Goal: Information Seeking & Learning: Learn about a topic

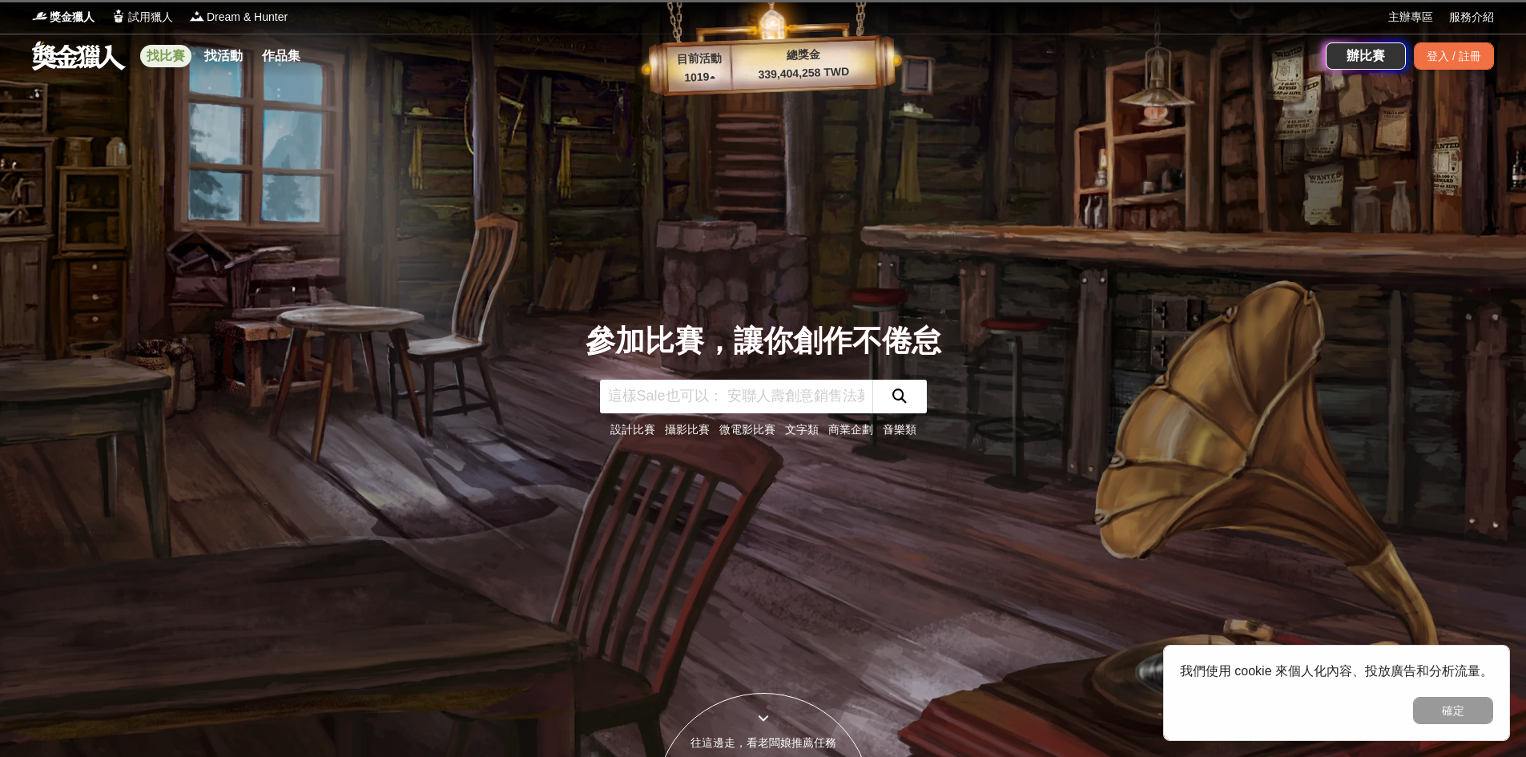
click at [168, 59] on link "找比賽" at bounding box center [165, 56] width 51 height 22
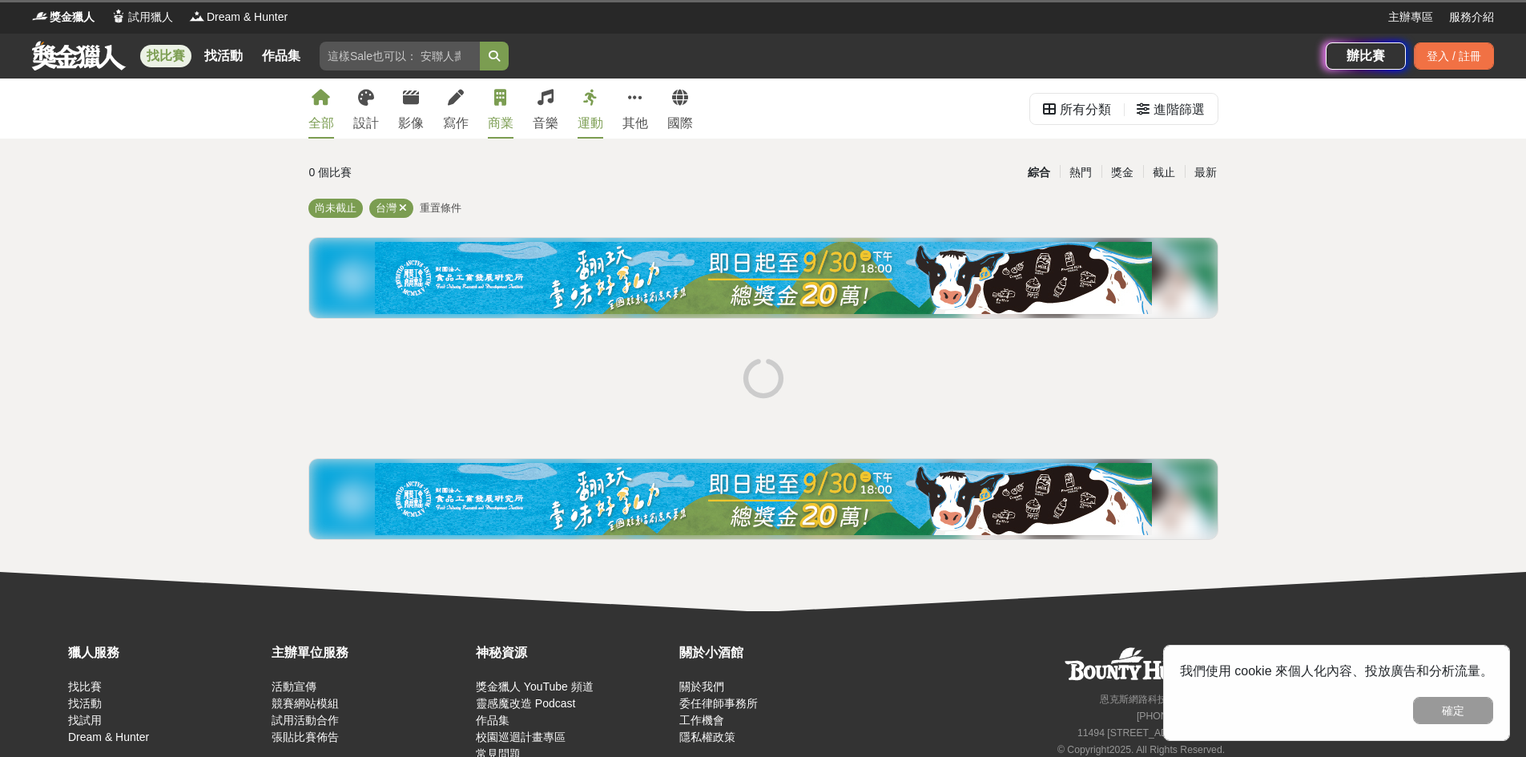
click at [502, 103] on icon at bounding box center [500, 98] width 12 height 16
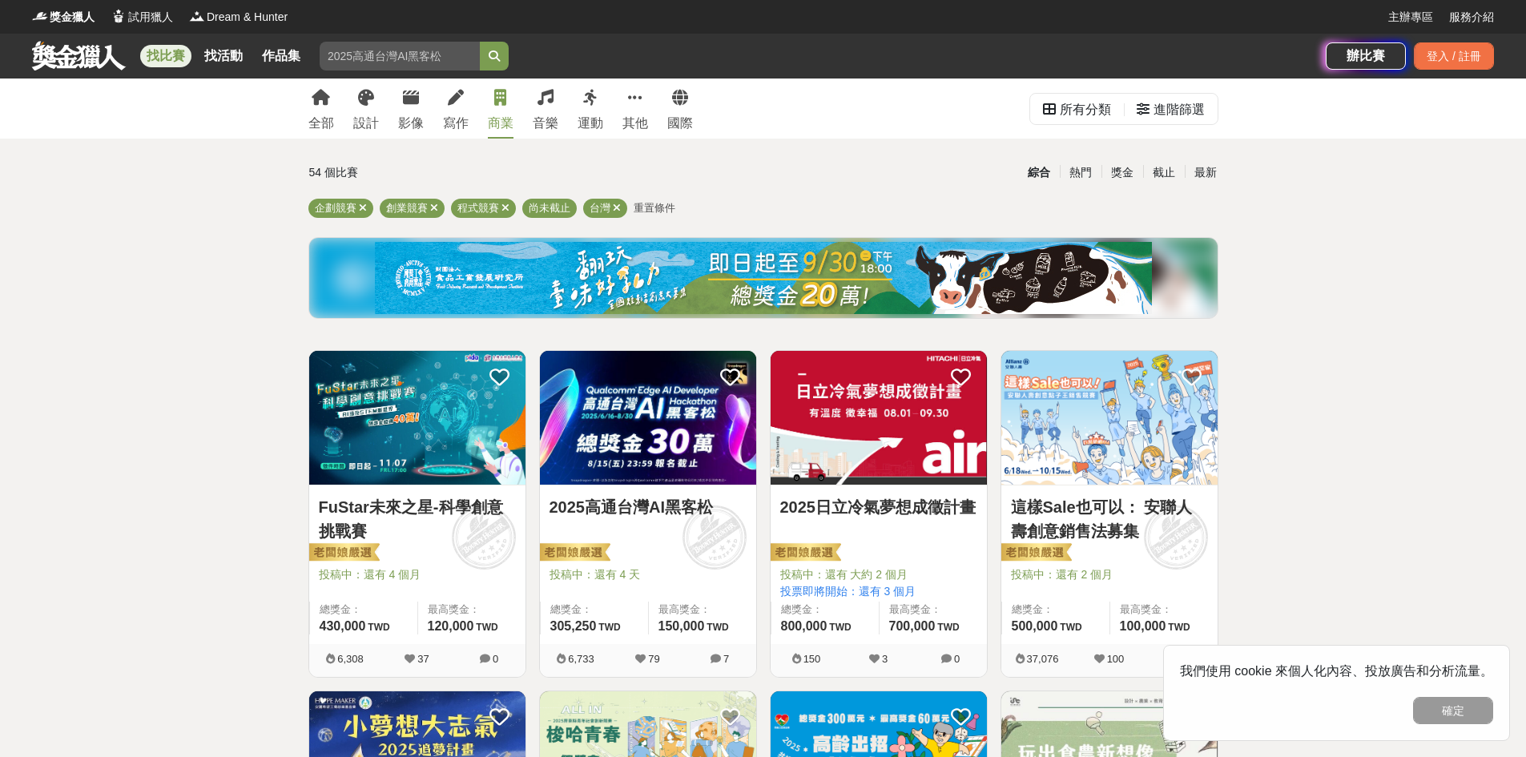
click at [438, 449] on img at bounding box center [417, 418] width 216 height 134
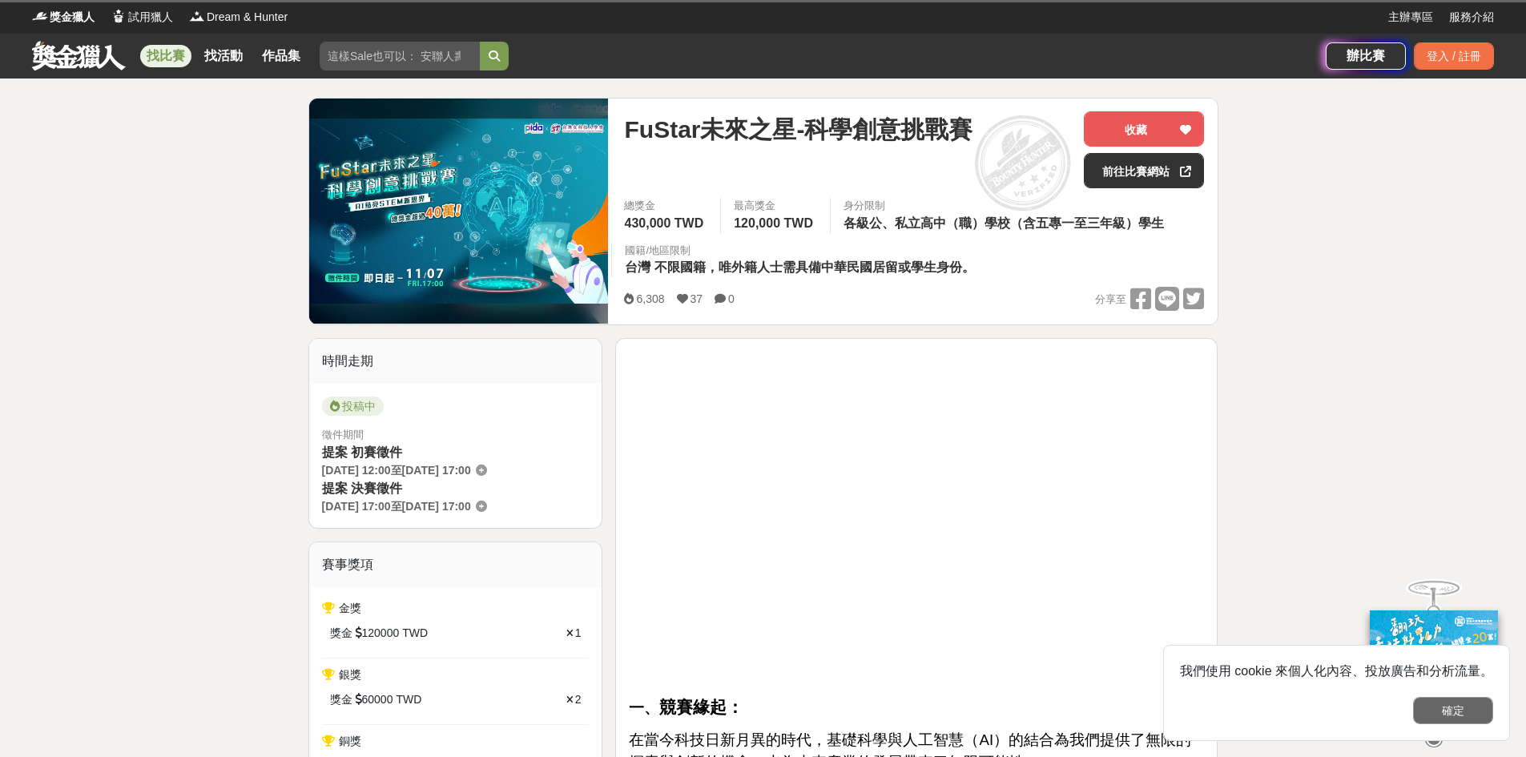
click at [1470, 714] on button "確定" at bounding box center [1453, 710] width 80 height 27
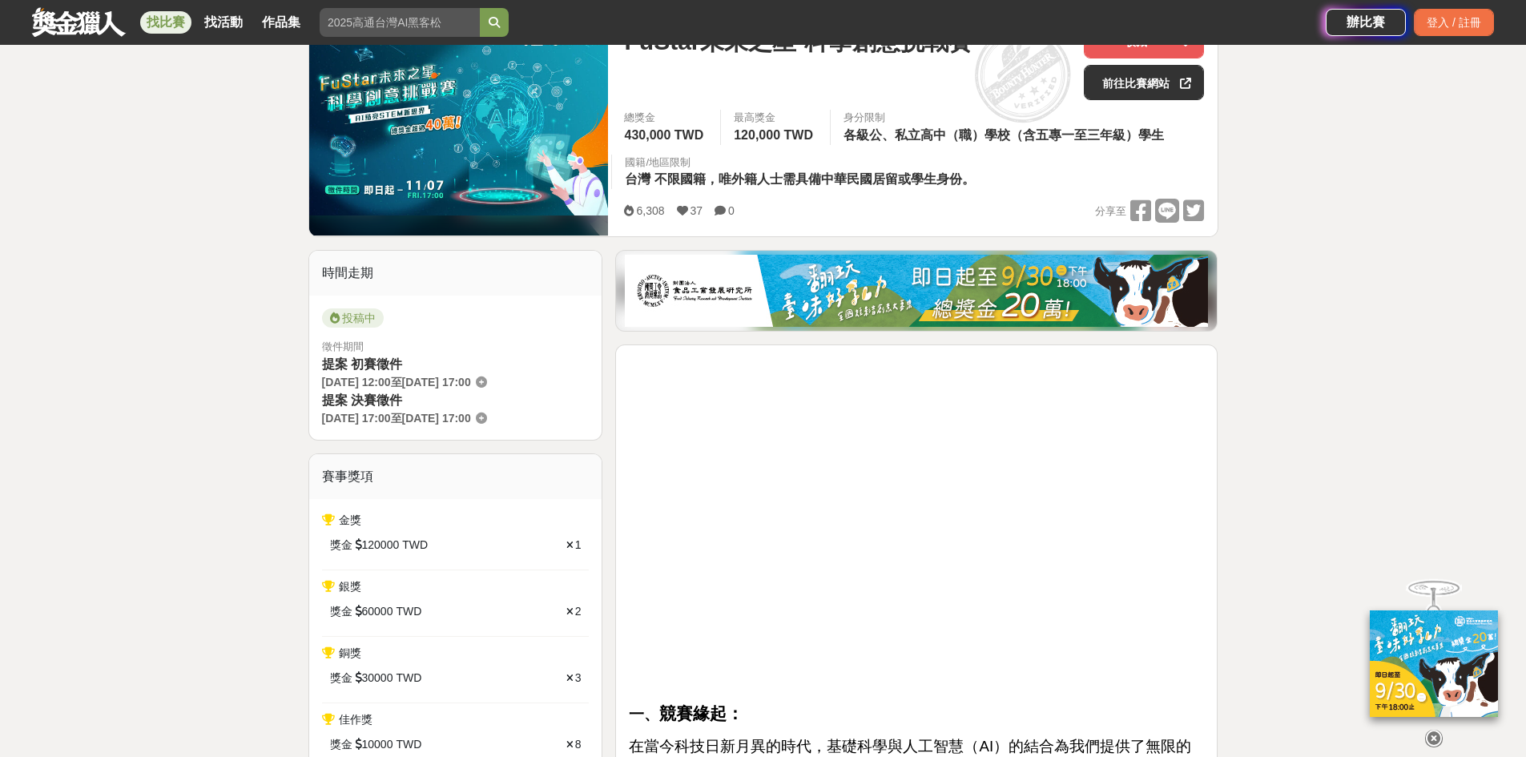
scroll to position [240, 0]
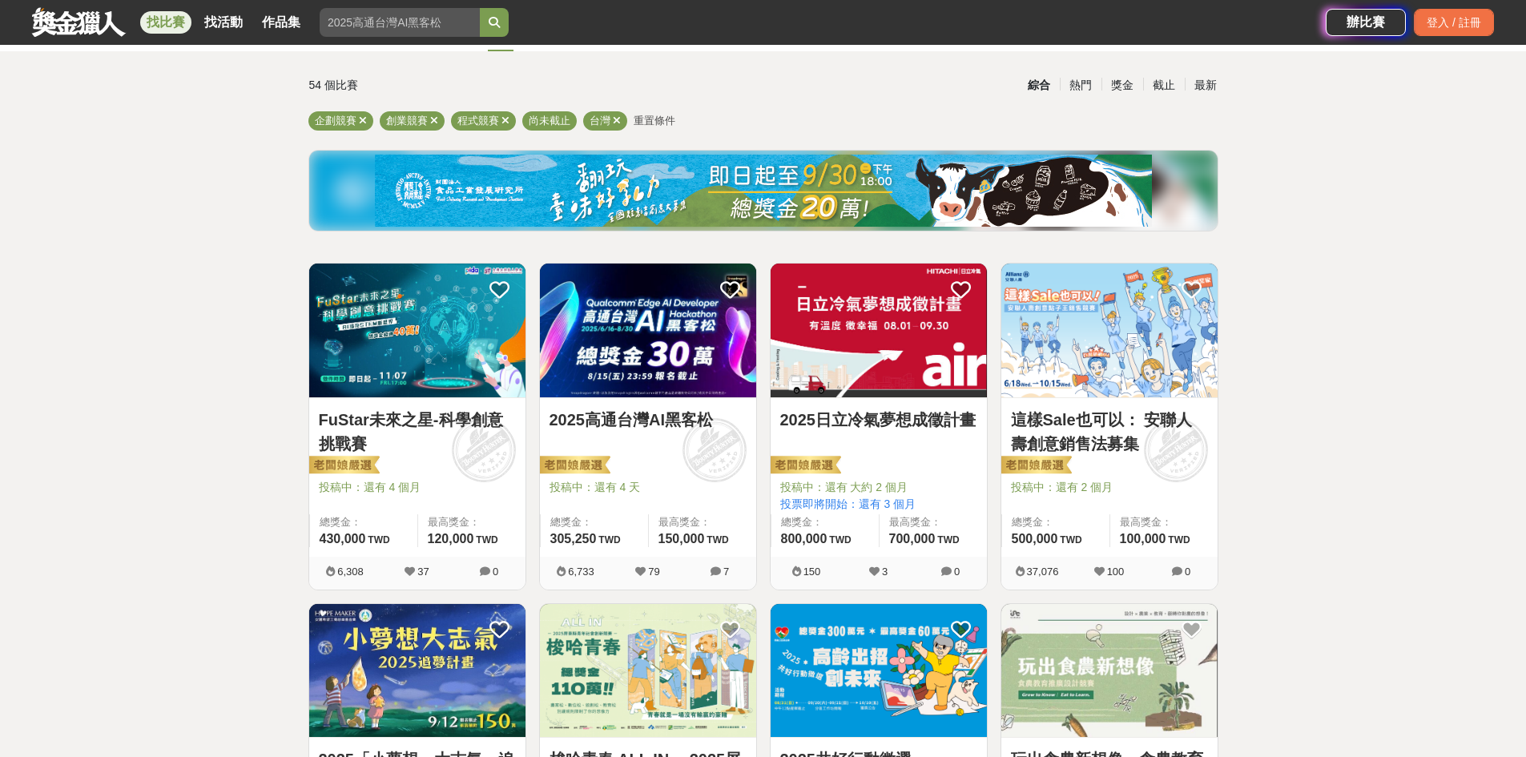
scroll to position [80, 0]
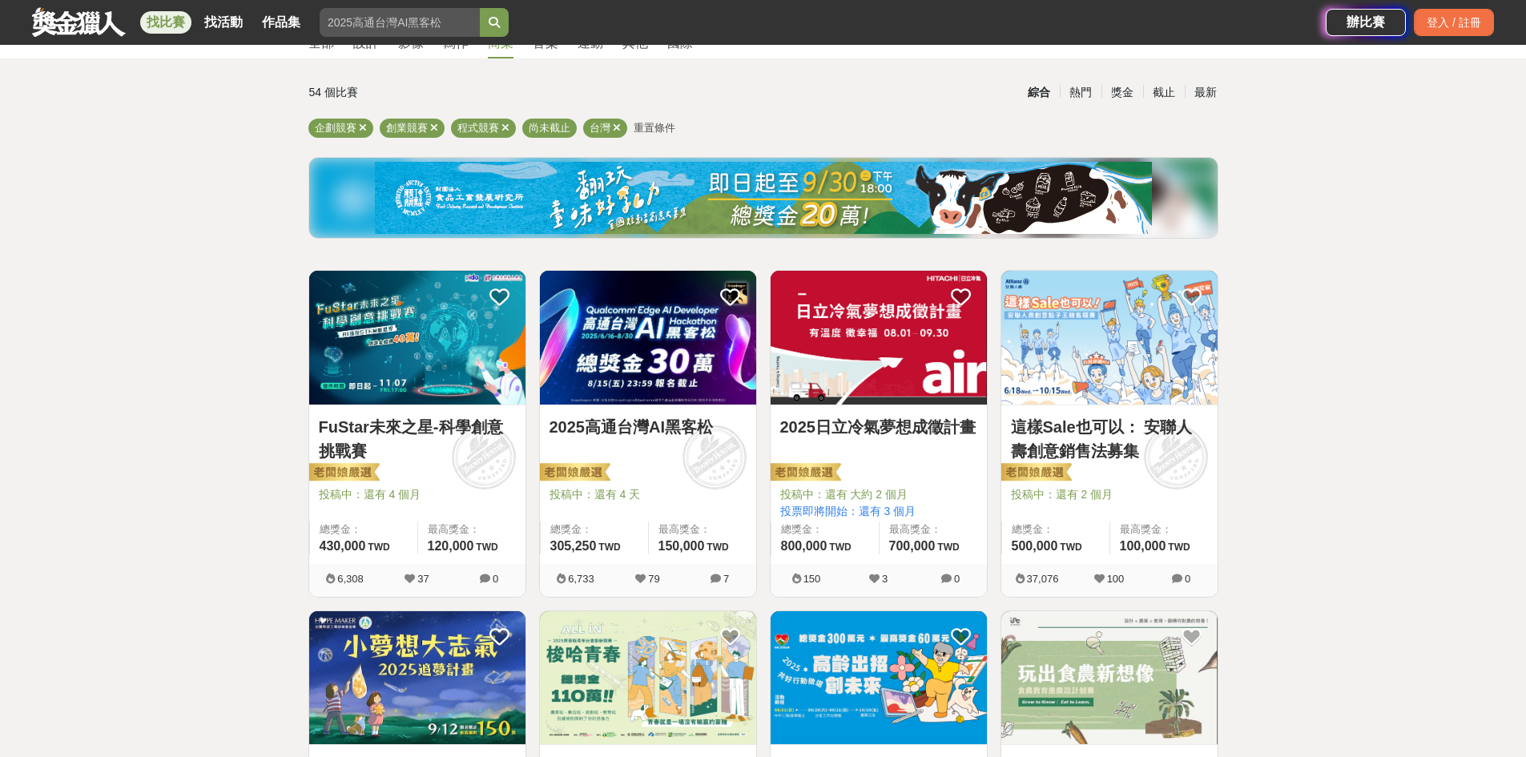
click at [1053, 374] on img at bounding box center [1109, 338] width 216 height 134
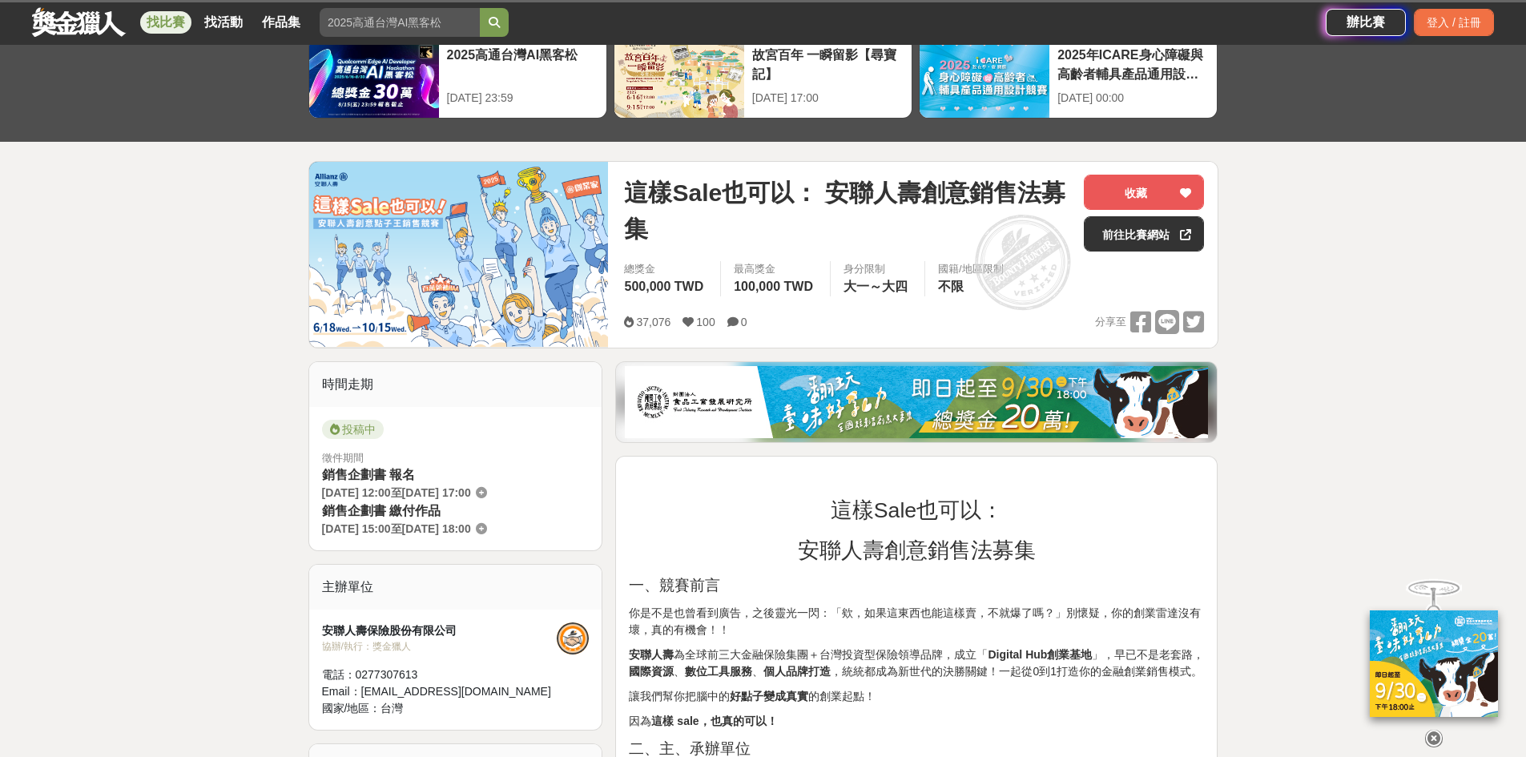
scroll to position [160, 0]
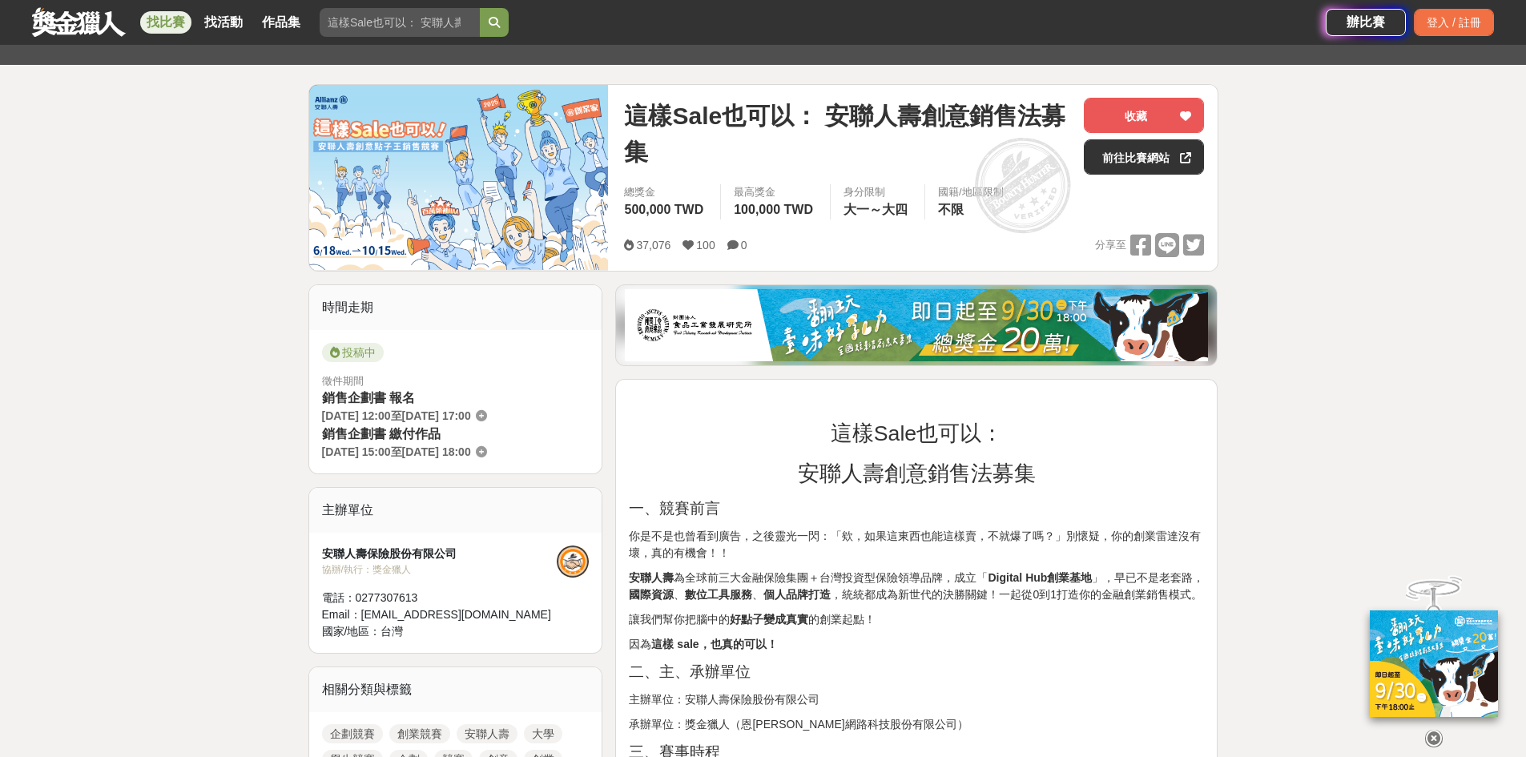
drag, startPoint x: 728, startPoint y: 544, endPoint x: 1038, endPoint y: 544, distance: 310.0
click at [1038, 544] on p "你是不是也曾看到廣告，之後靈光一閃：「欸，如果這東西也能這樣賣，不就爆了嗎？」別懷疑，你的創業雷達沒有壞，真的有機會！！" at bounding box center [916, 545] width 575 height 34
click at [1021, 551] on p "你是不是也曾看到廣告，之後靈光一閃：「欸，如果這東西也能這樣賣，不就爆了嗎？」別懷疑，你的創業雷達沒有壞，真的有機會！！" at bounding box center [916, 545] width 575 height 34
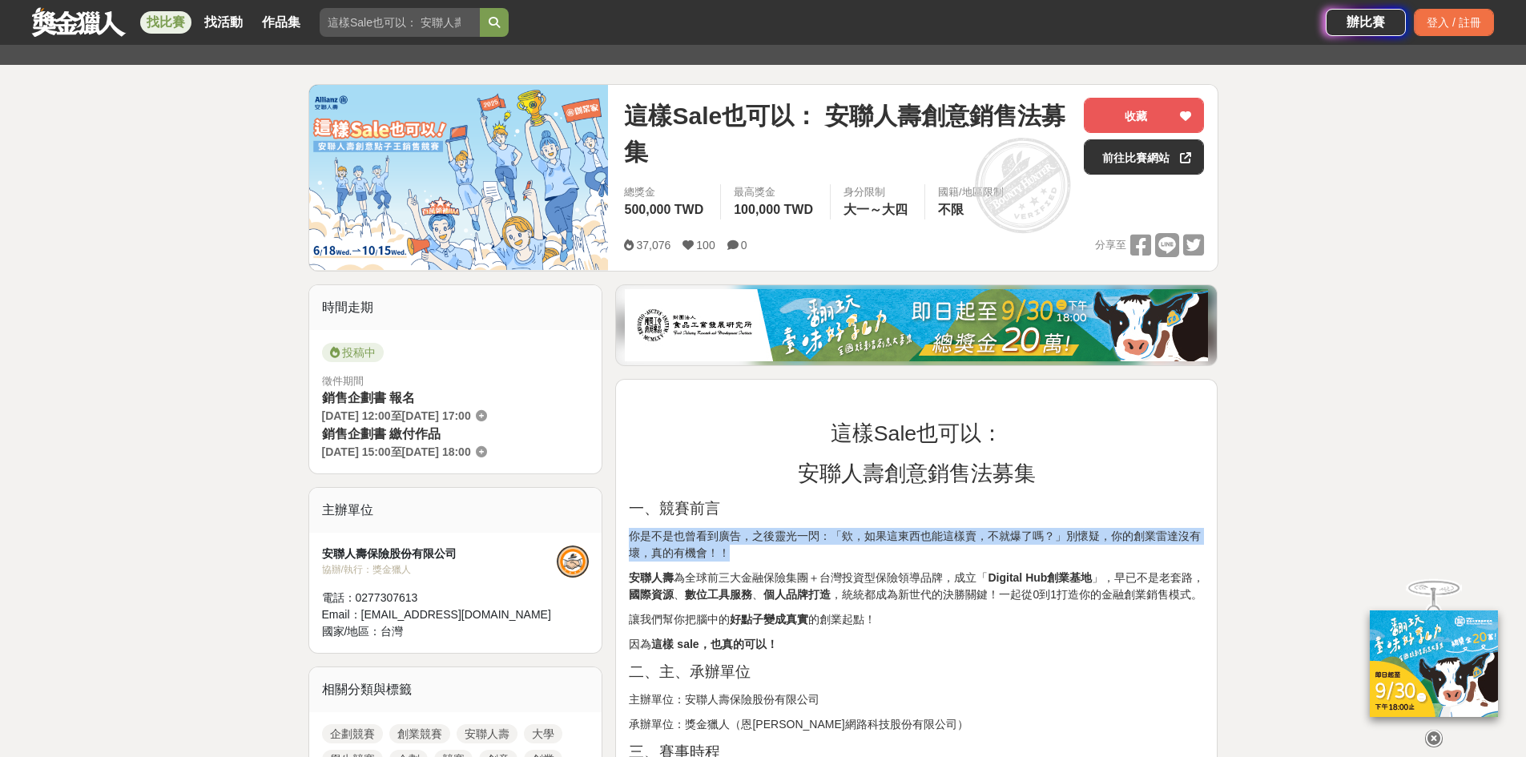
drag, startPoint x: 739, startPoint y: 560, endPoint x: 623, endPoint y: 535, distance: 118.8
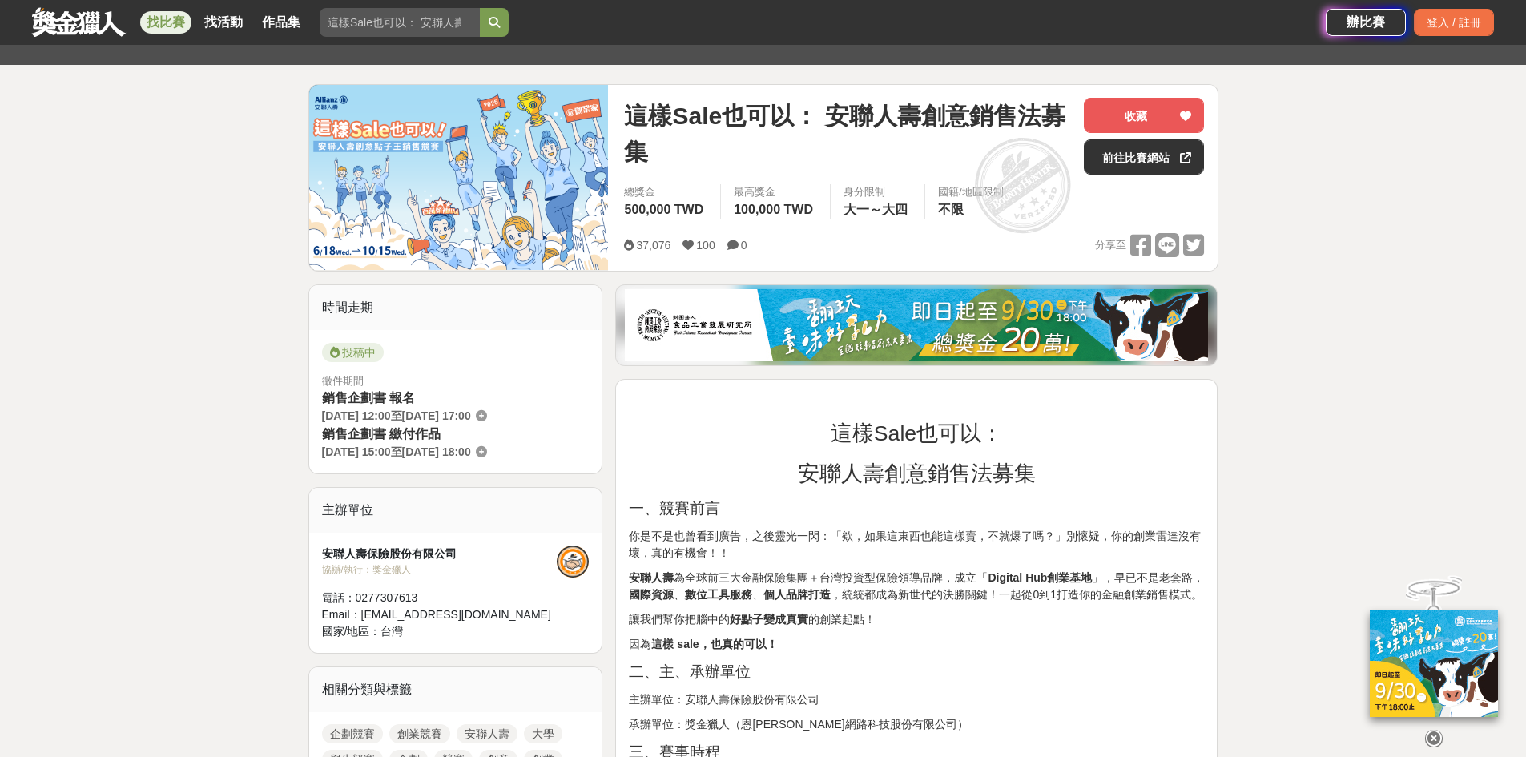
click at [956, 582] on p "安聯人壽 為全球前三大金融保險集團＋台灣投資型保險領導品牌，成立「 Digital Hub創業基地 」，早已不是老套路， 國際資源 、 數位工具服務 、 個人…" at bounding box center [916, 587] width 575 height 34
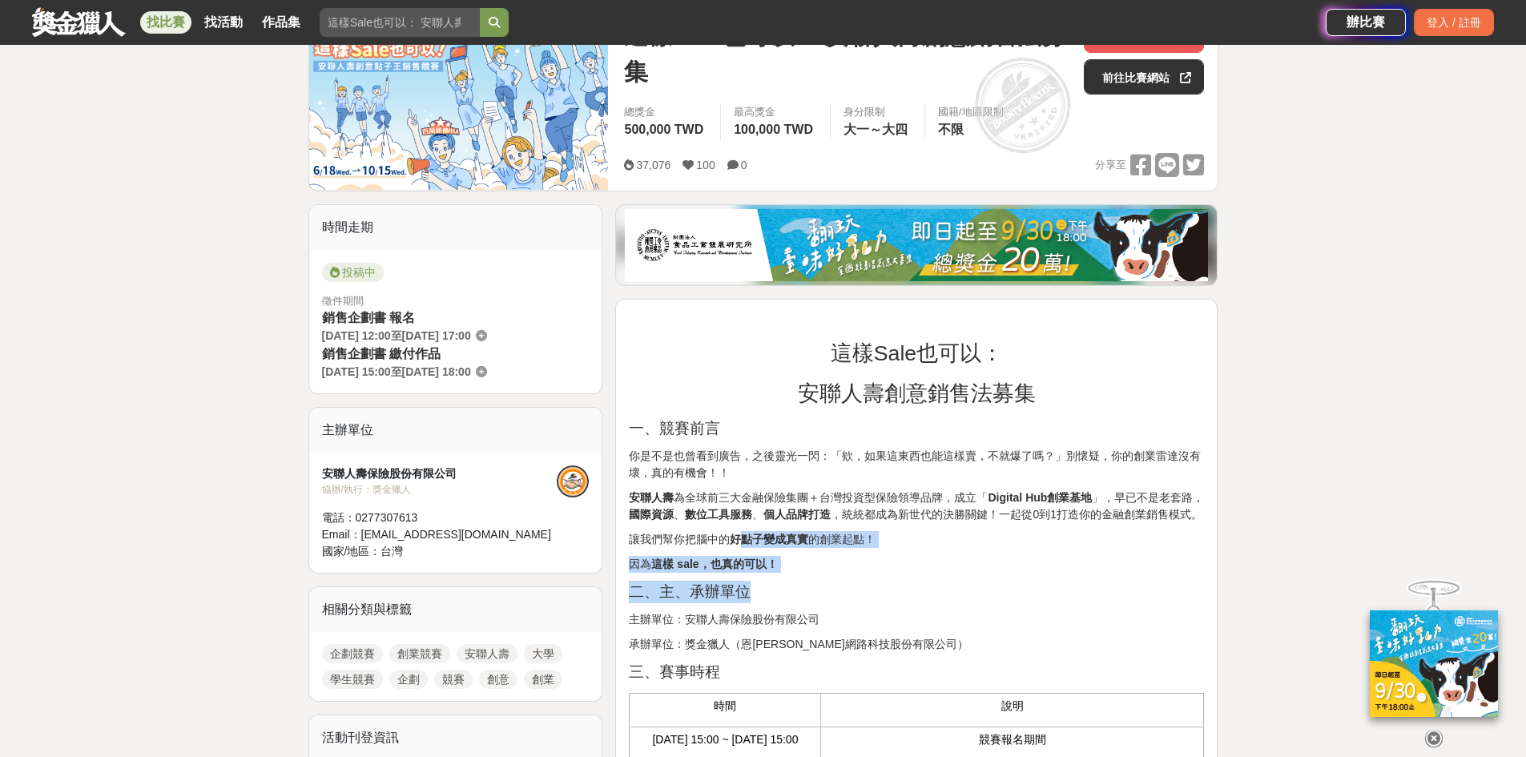
drag, startPoint x: 881, startPoint y: 578, endPoint x: 783, endPoint y: 522, distance: 113.0
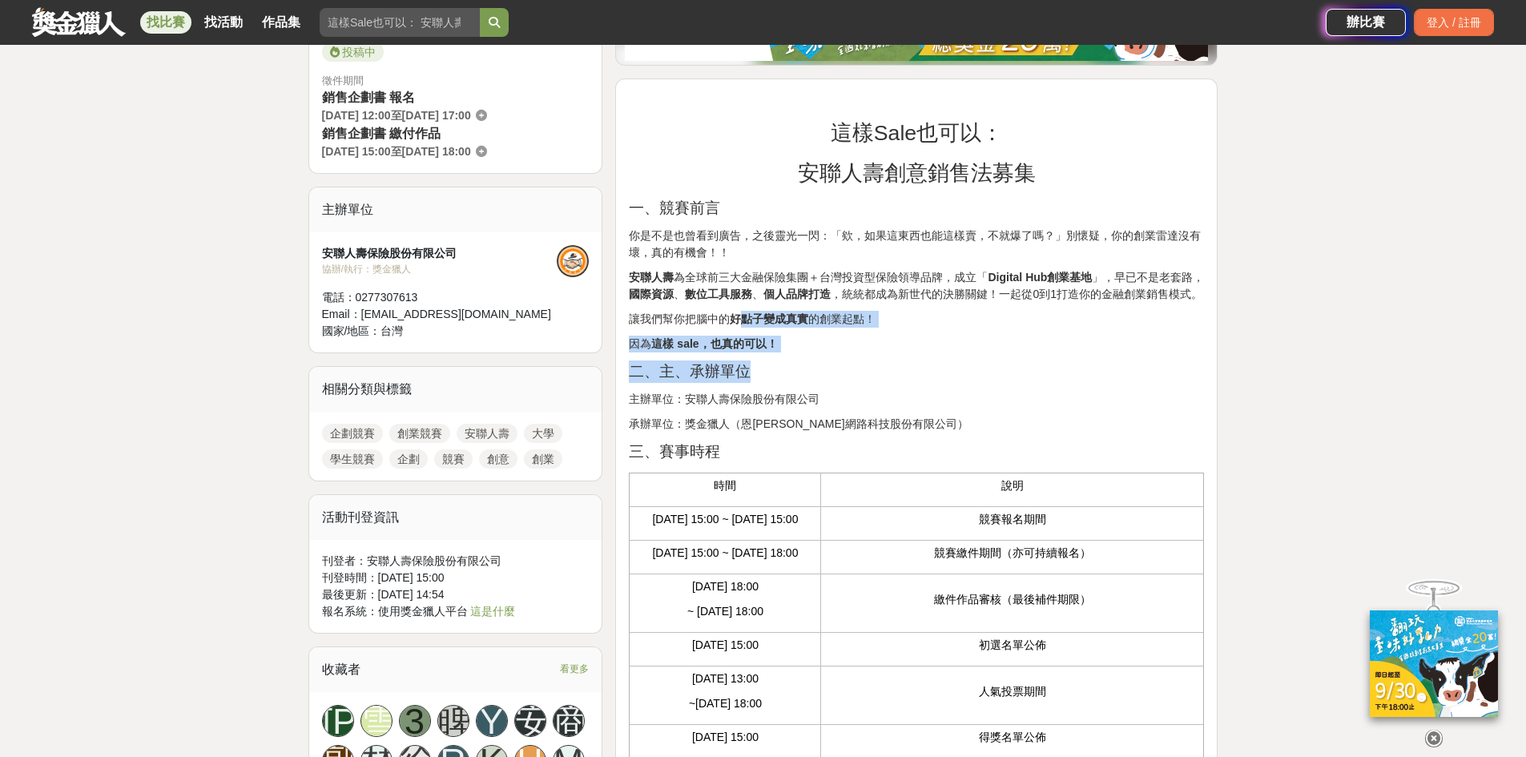
scroll to position [481, 0]
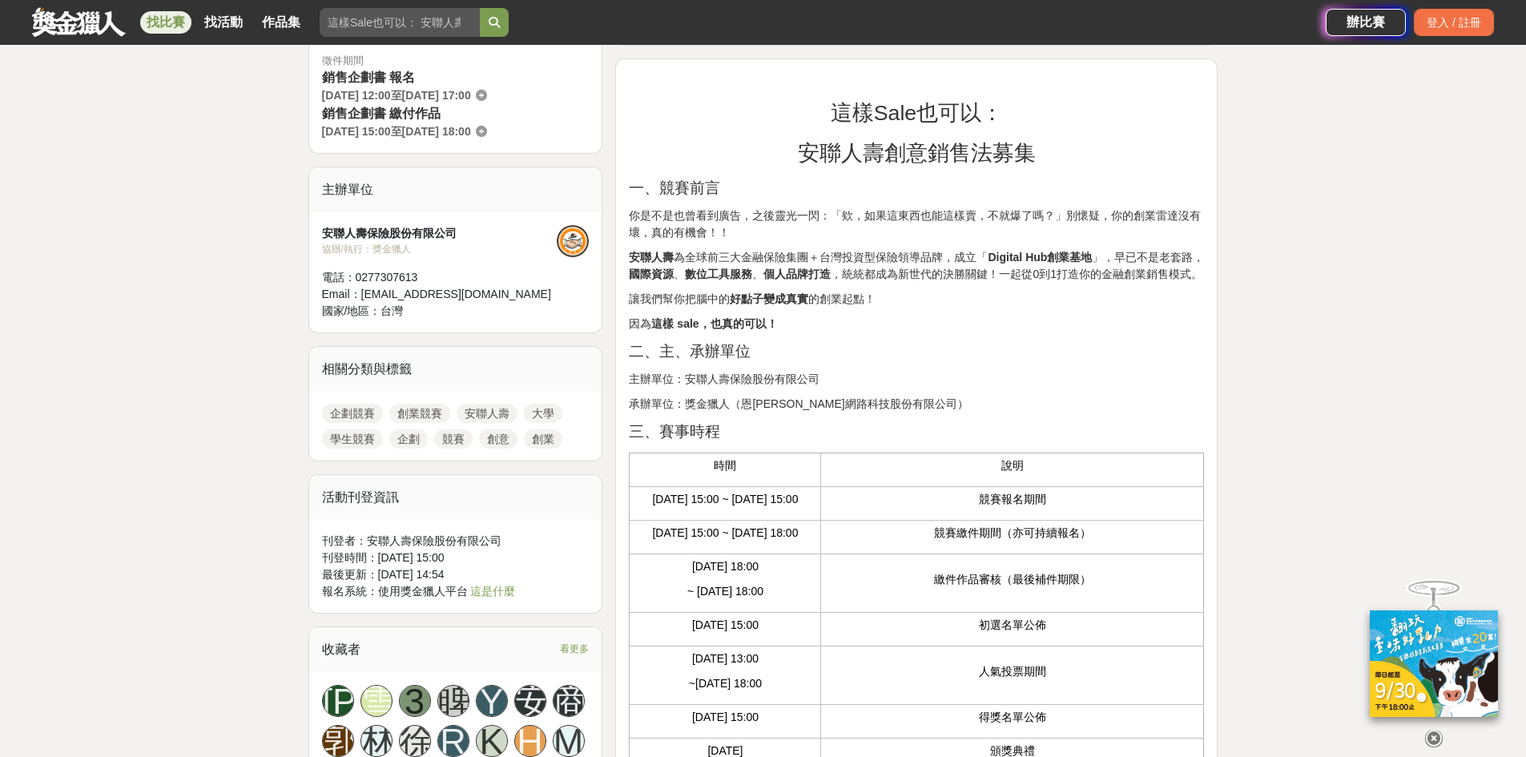
click at [928, 422] on p "三、賽事時程" at bounding box center [916, 432] width 575 height 22
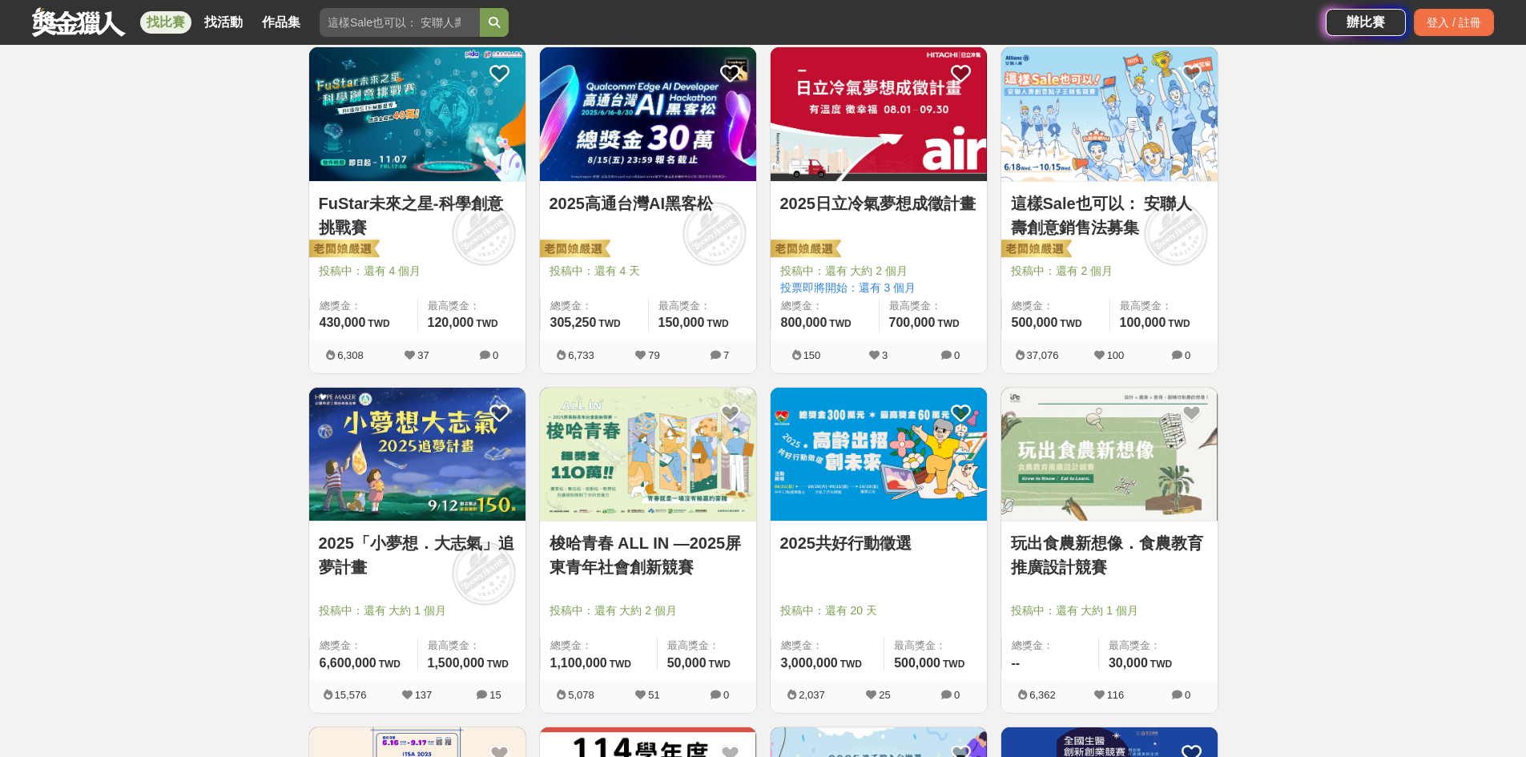
scroll to position [320, 0]
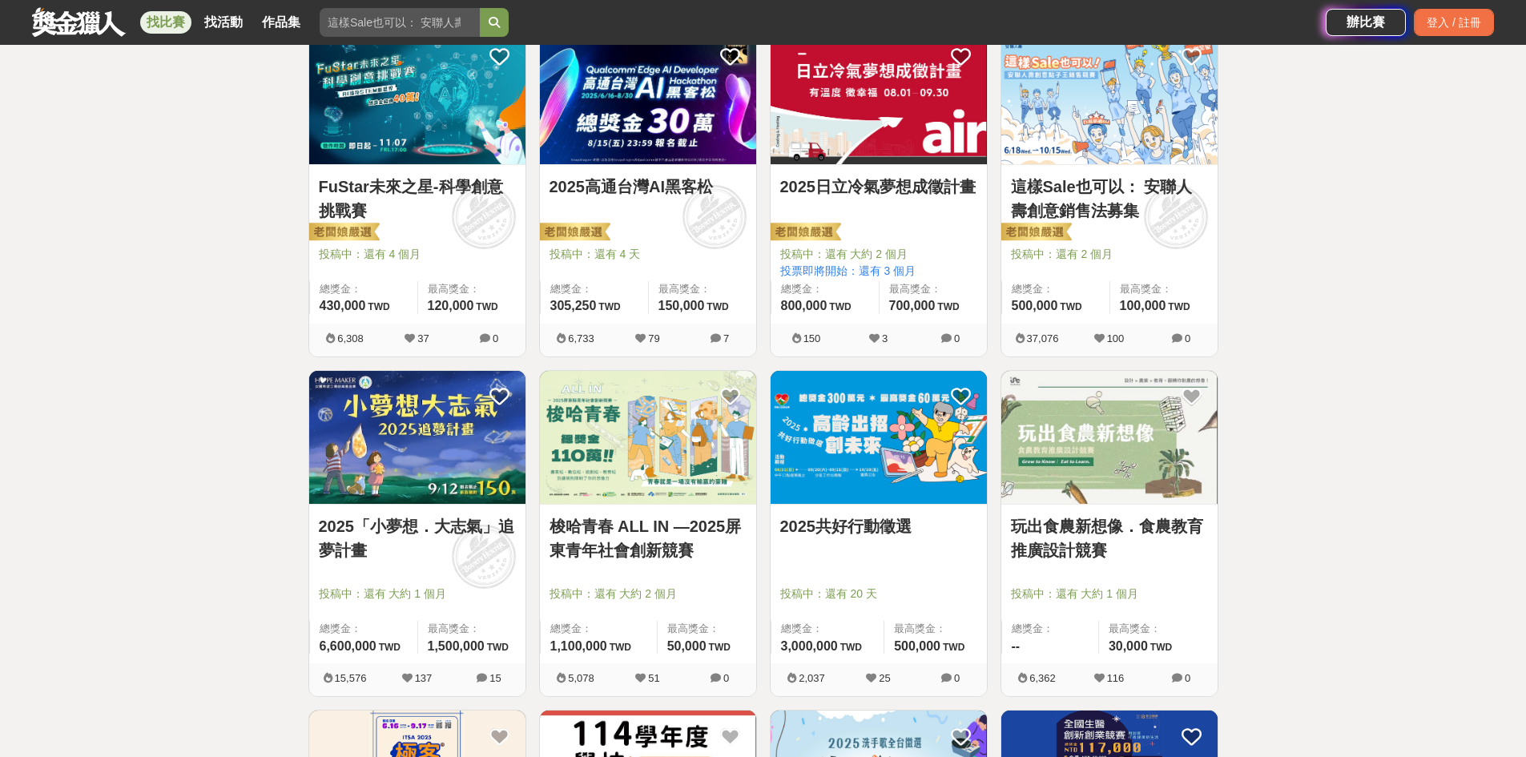
click at [671, 456] on img at bounding box center [648, 438] width 216 height 134
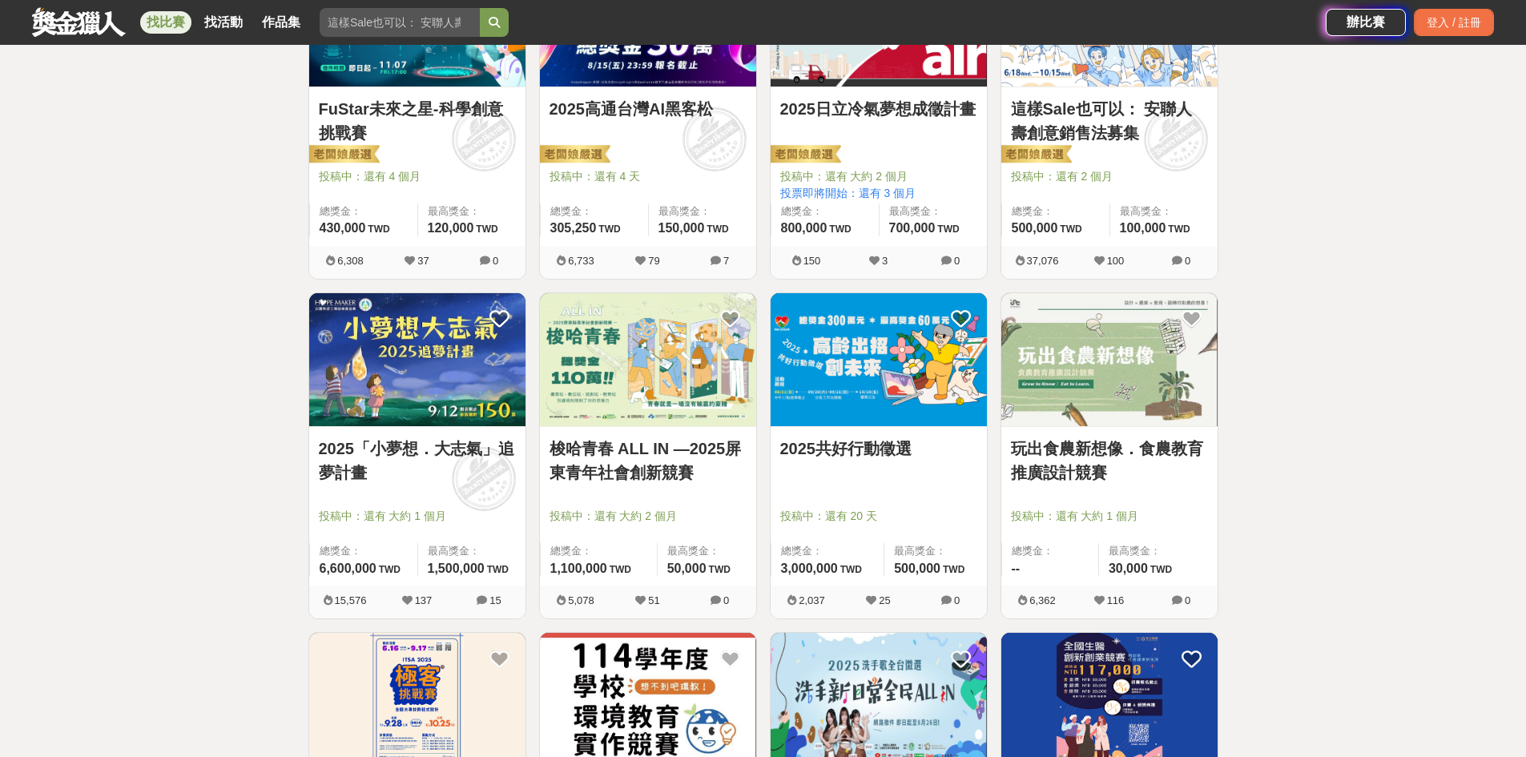
scroll to position [481, 0]
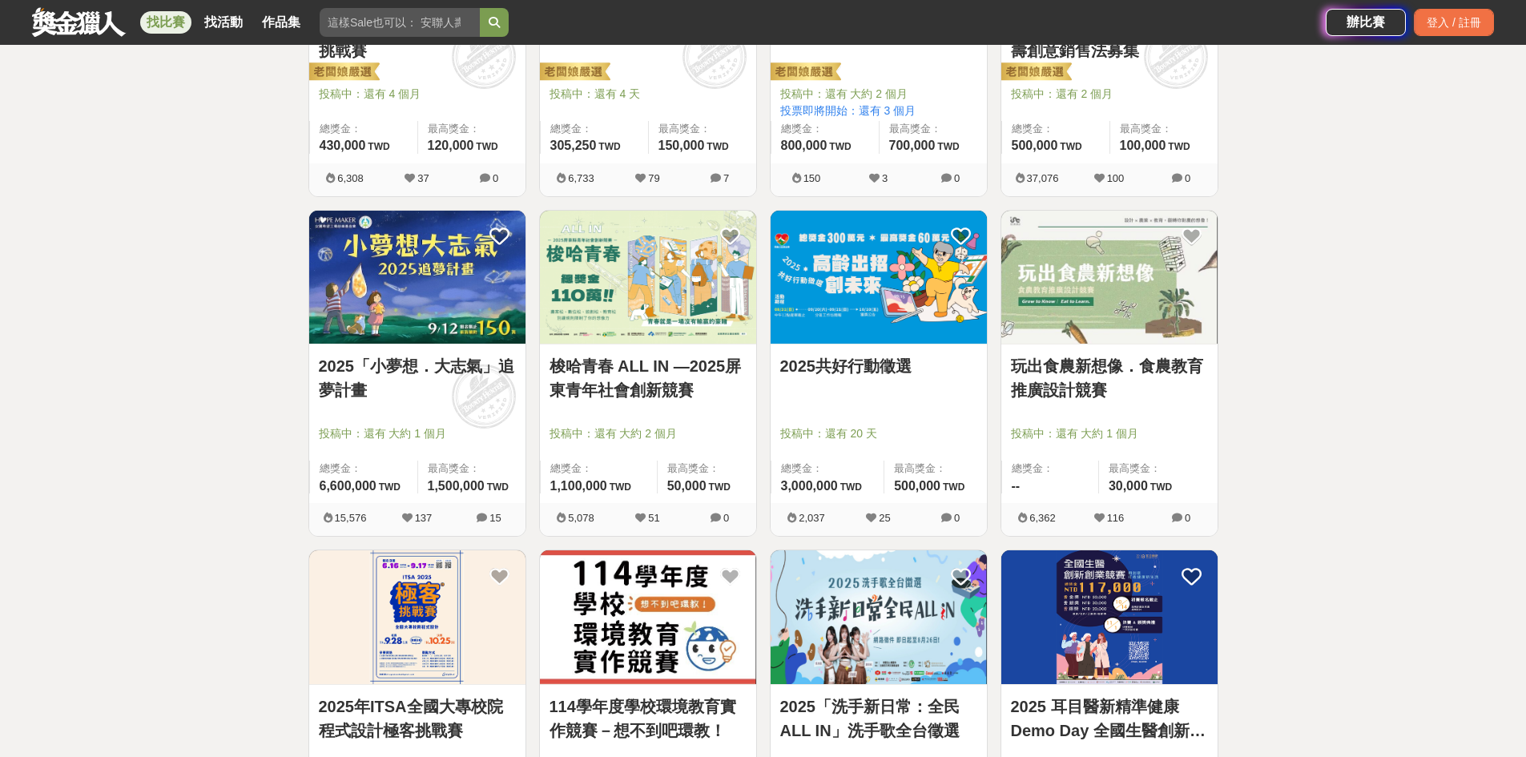
click at [1098, 295] on img at bounding box center [1109, 278] width 216 height 134
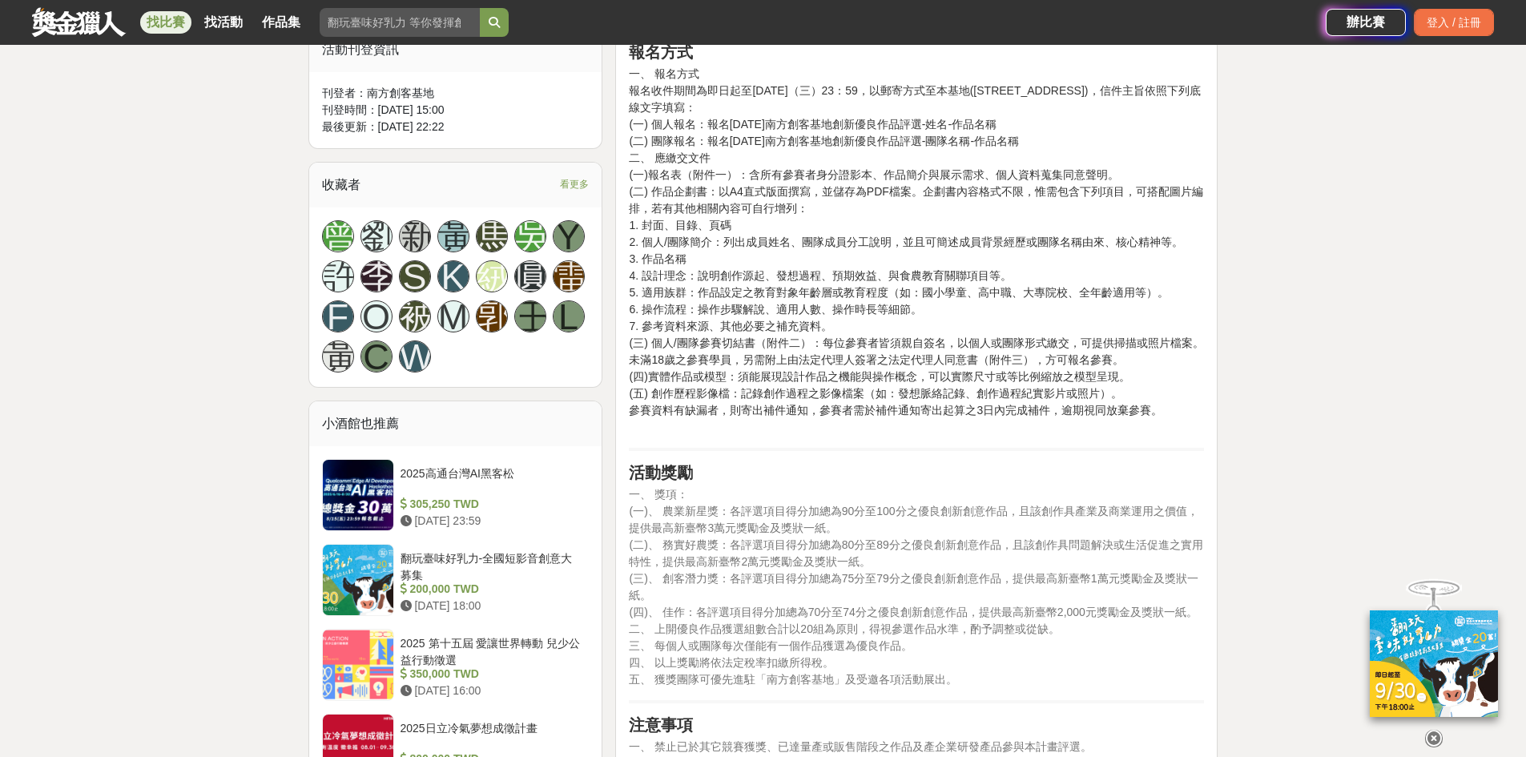
scroll to position [1041, 0]
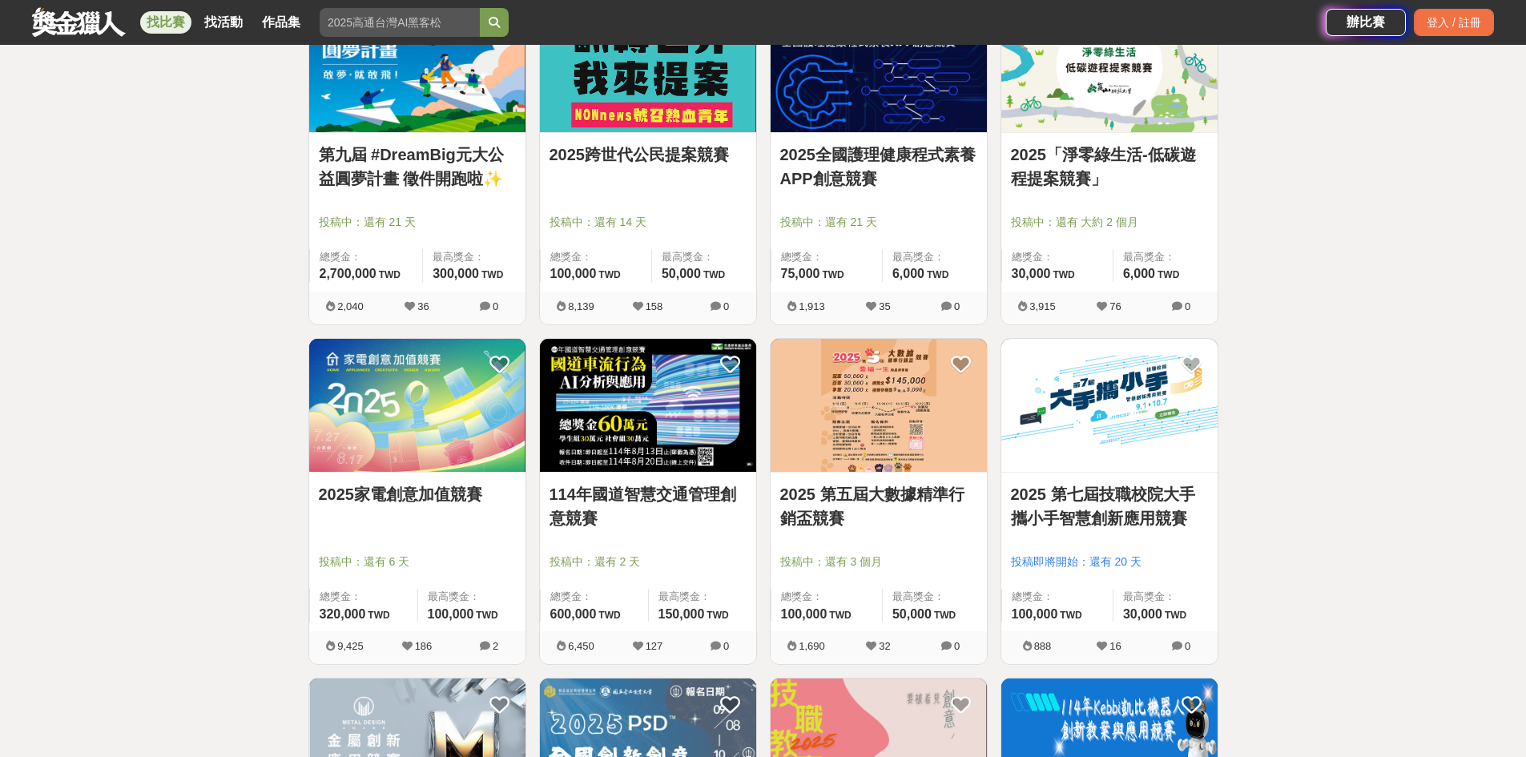
scroll to position [1282, 0]
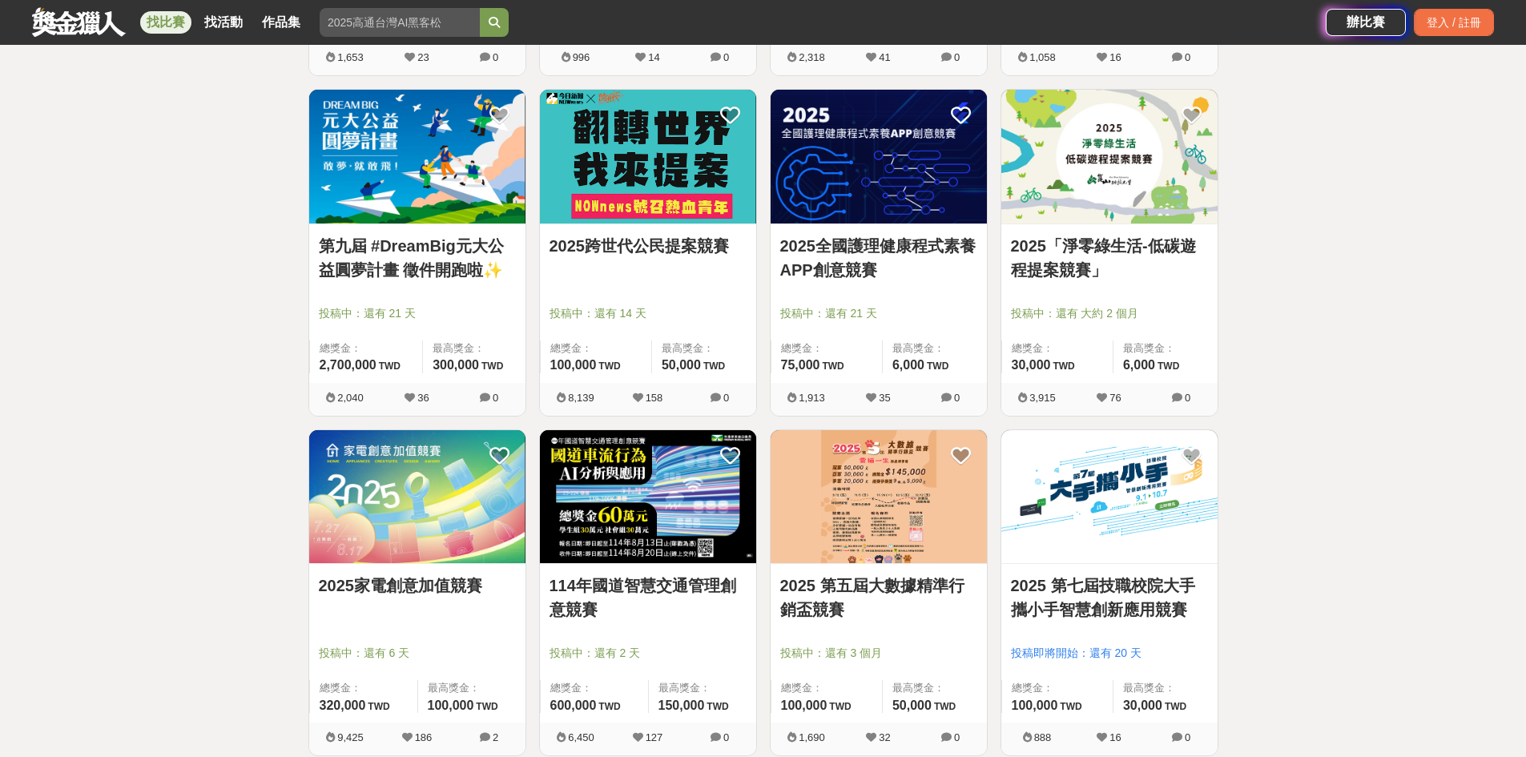
click at [1137, 213] on img at bounding box center [1109, 157] width 216 height 134
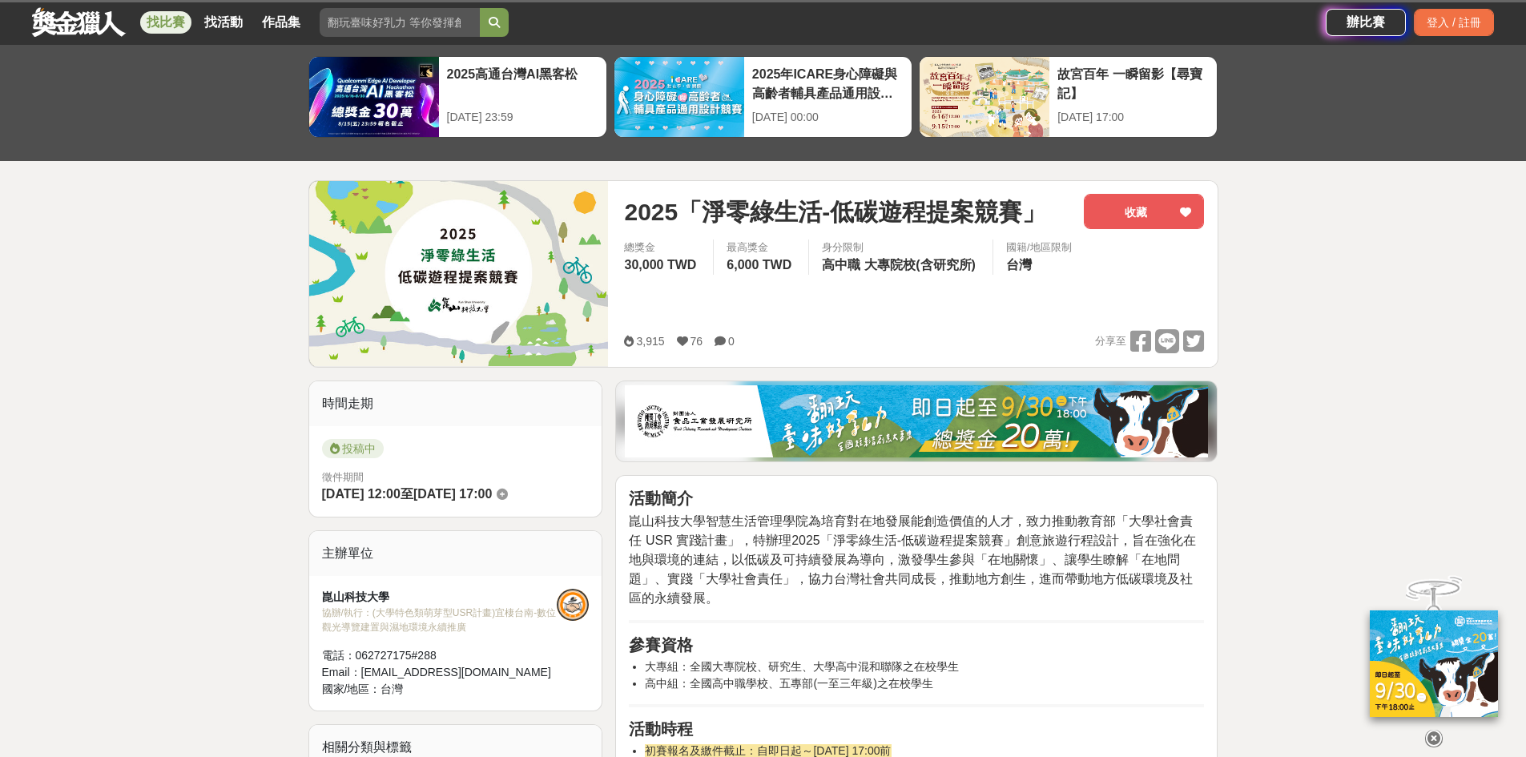
scroll to position [160, 0]
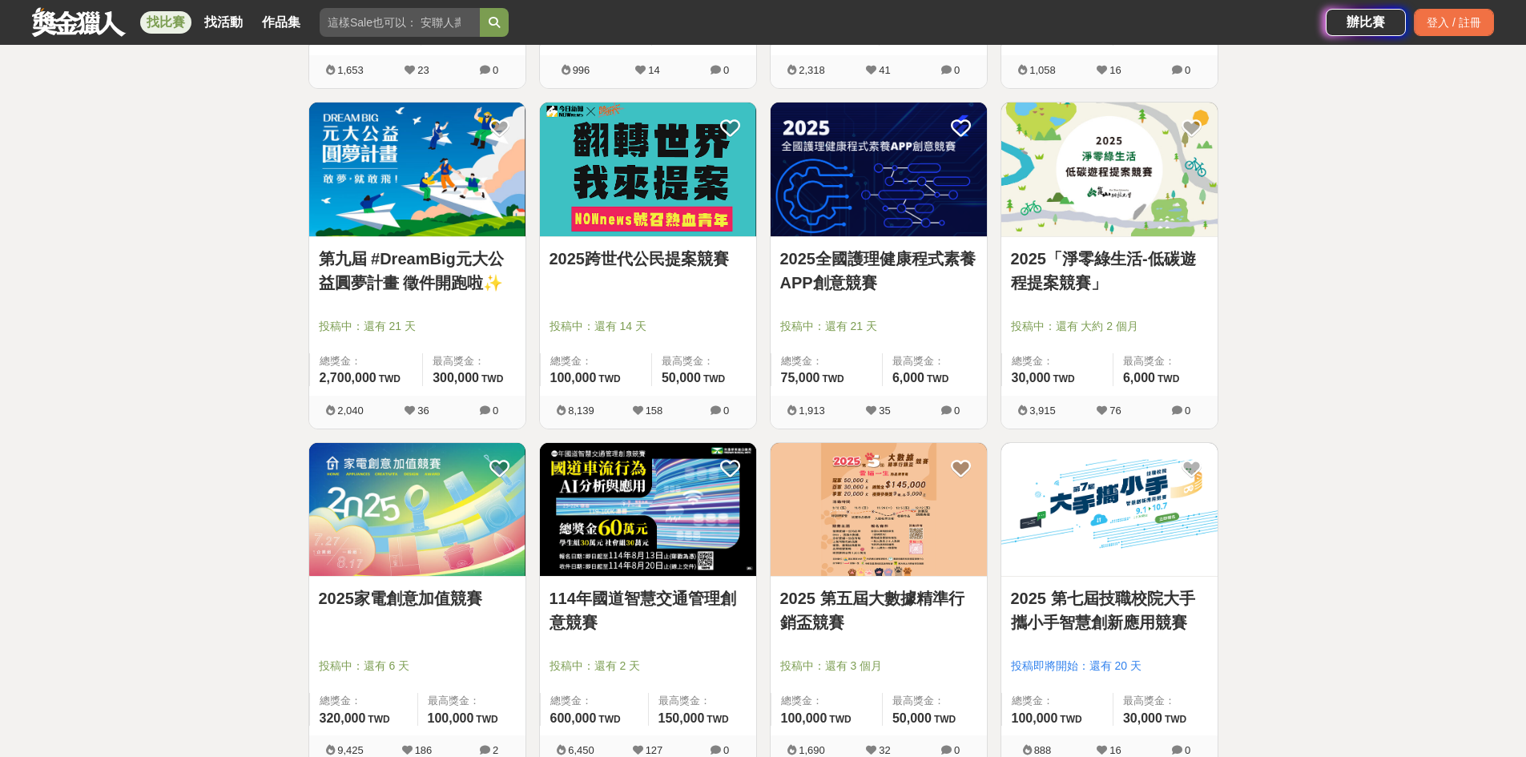
scroll to position [1282, 0]
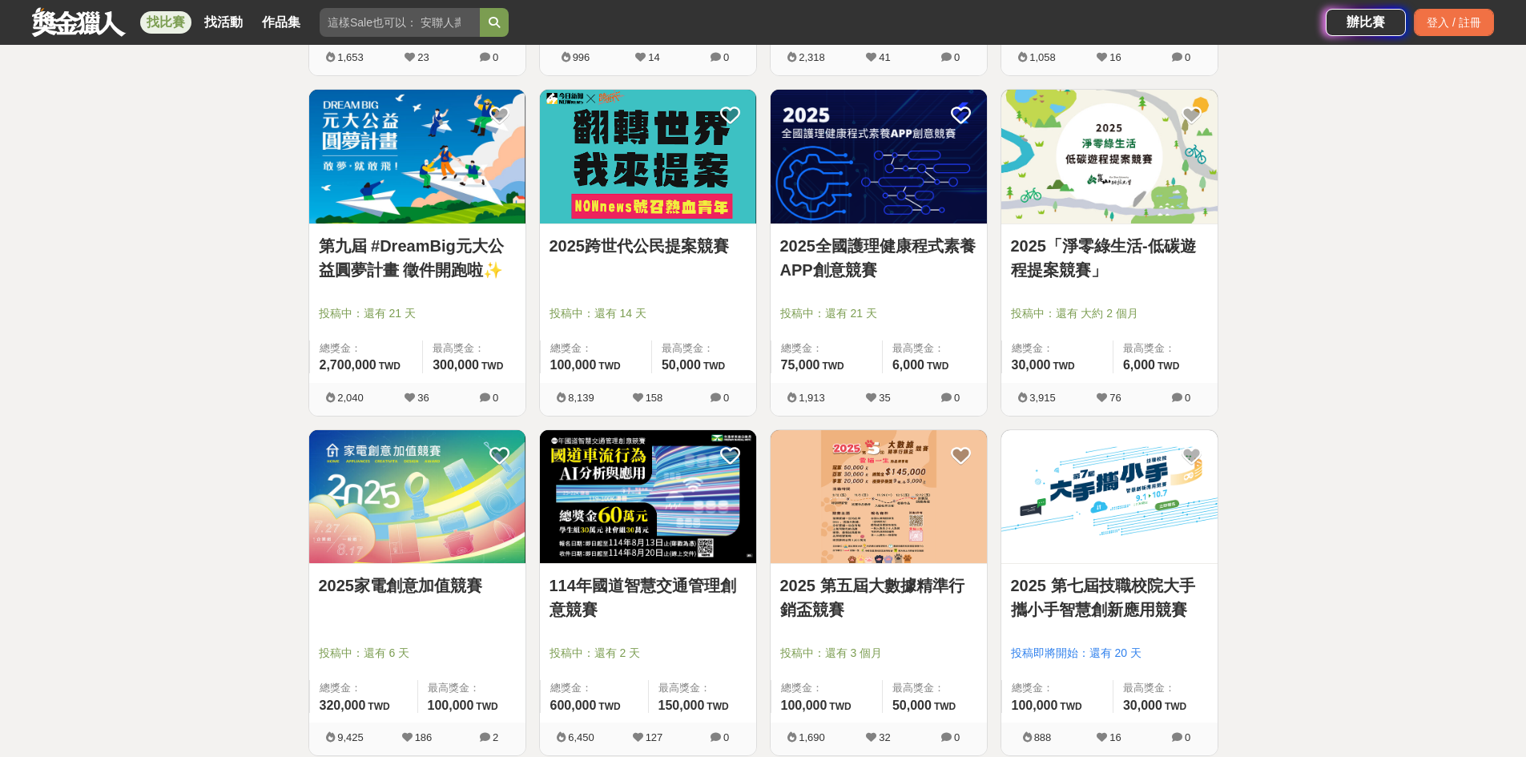
click at [1275, 584] on div "全部 設計 影像 寫作 商業 音樂 運動 其他 國際 所有分類 進階篩選 54 個比賽 綜合 熱門 獎金 截止 最新 企劃競賽 創業競賽 程式競賽 尚未截止 …" at bounding box center [763, 68] width 1526 height 2542
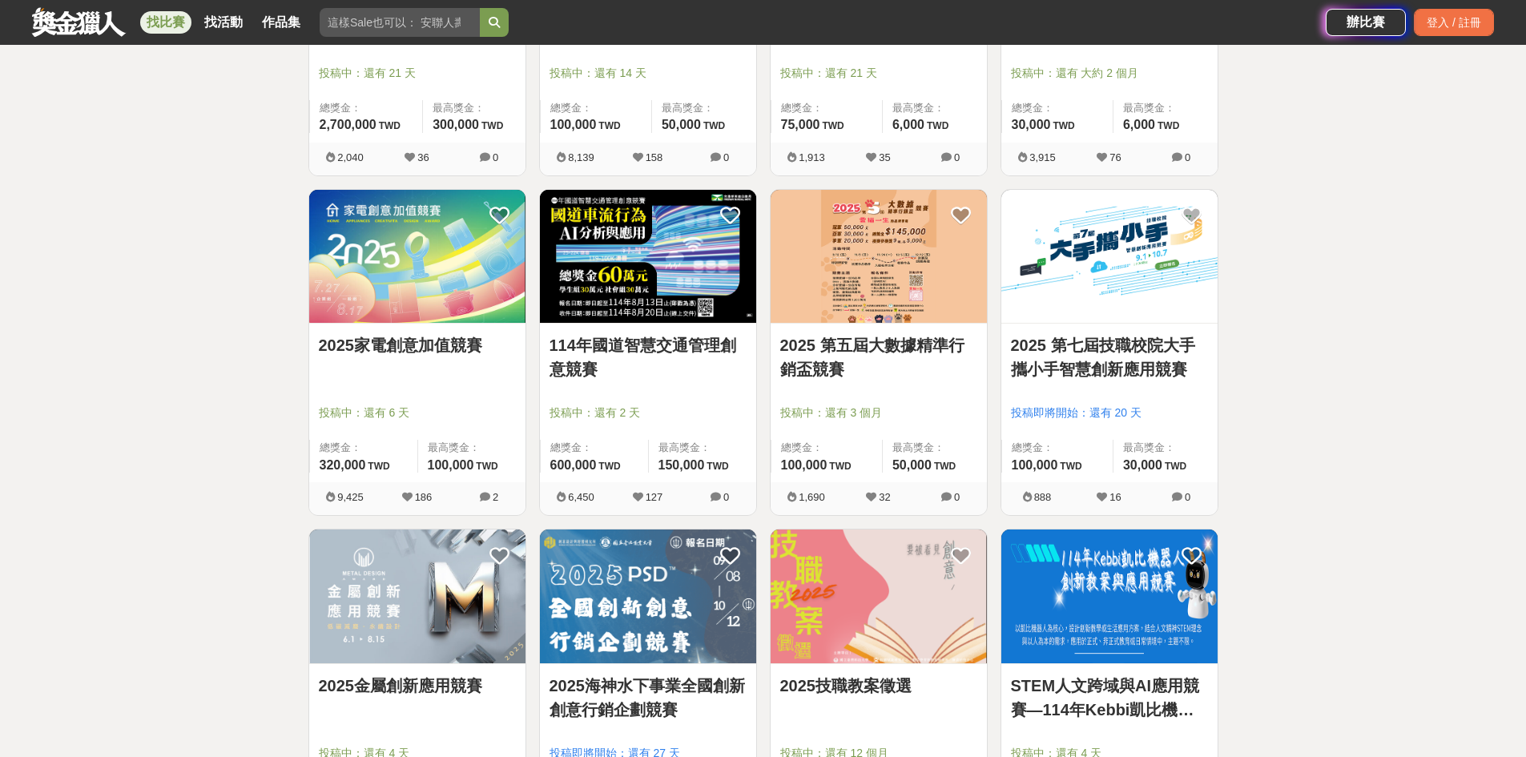
scroll to position [1843, 0]
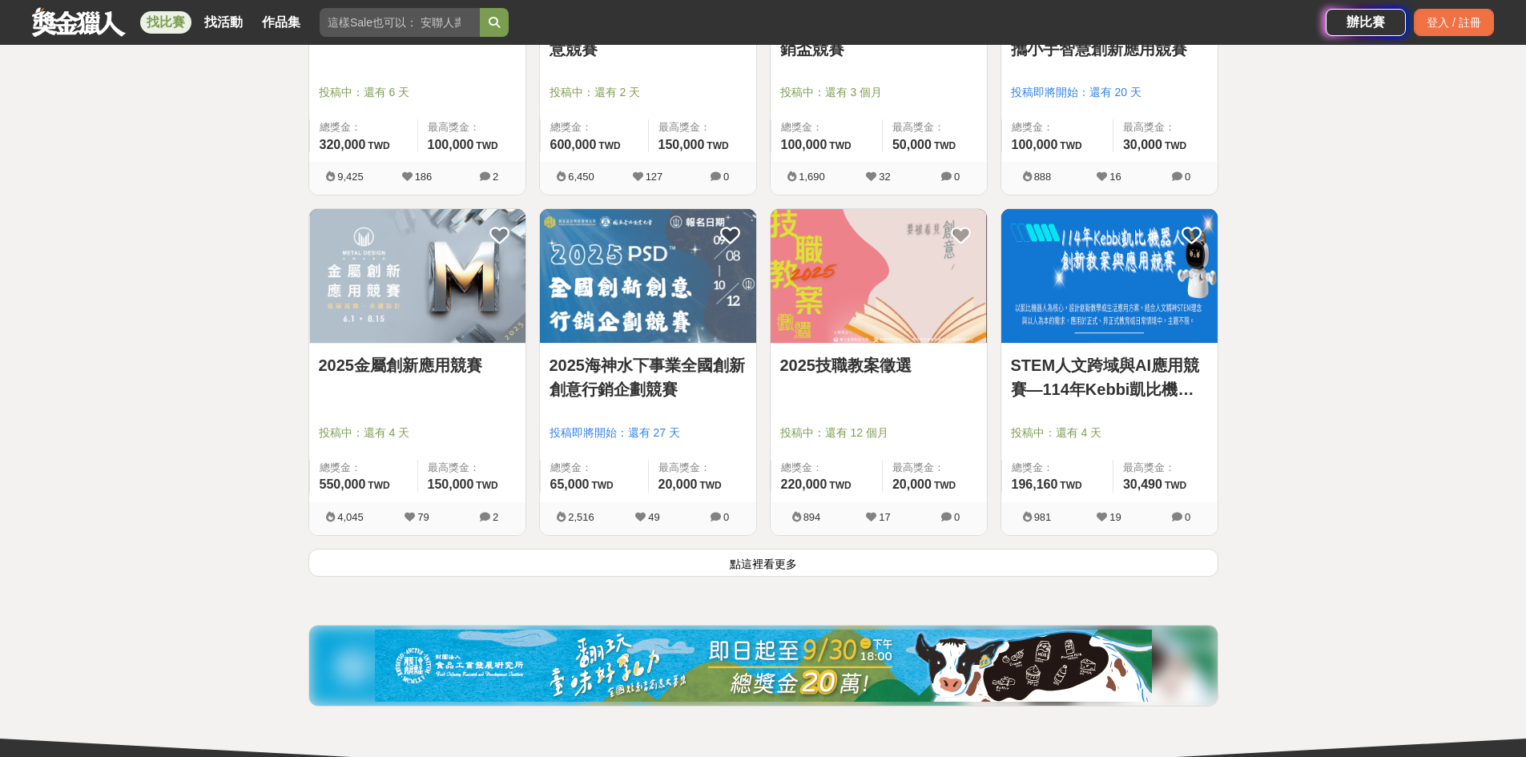
click at [1070, 556] on button "點這裡看更多" at bounding box center [763, 563] width 910 height 28
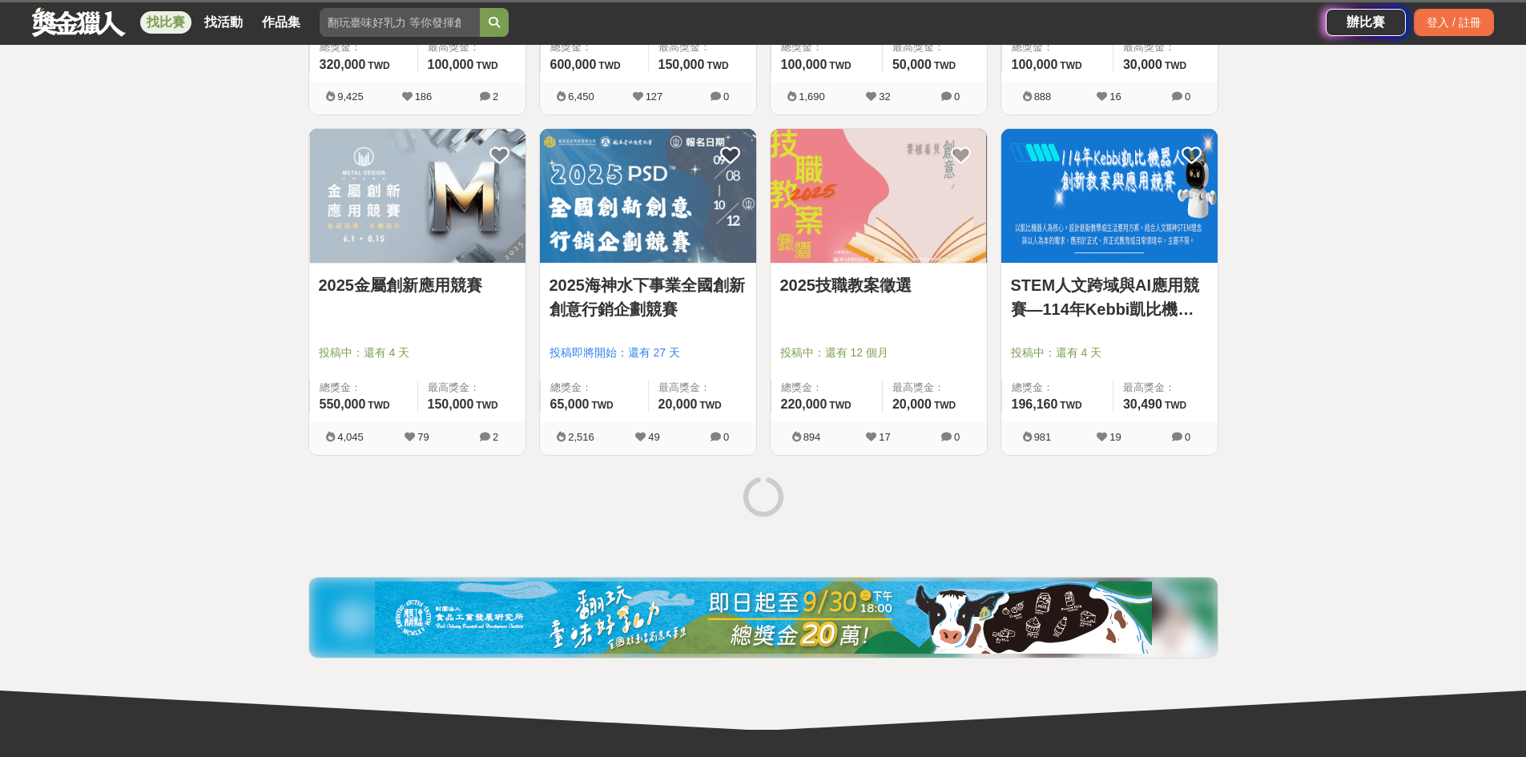
scroll to position [1843, 0]
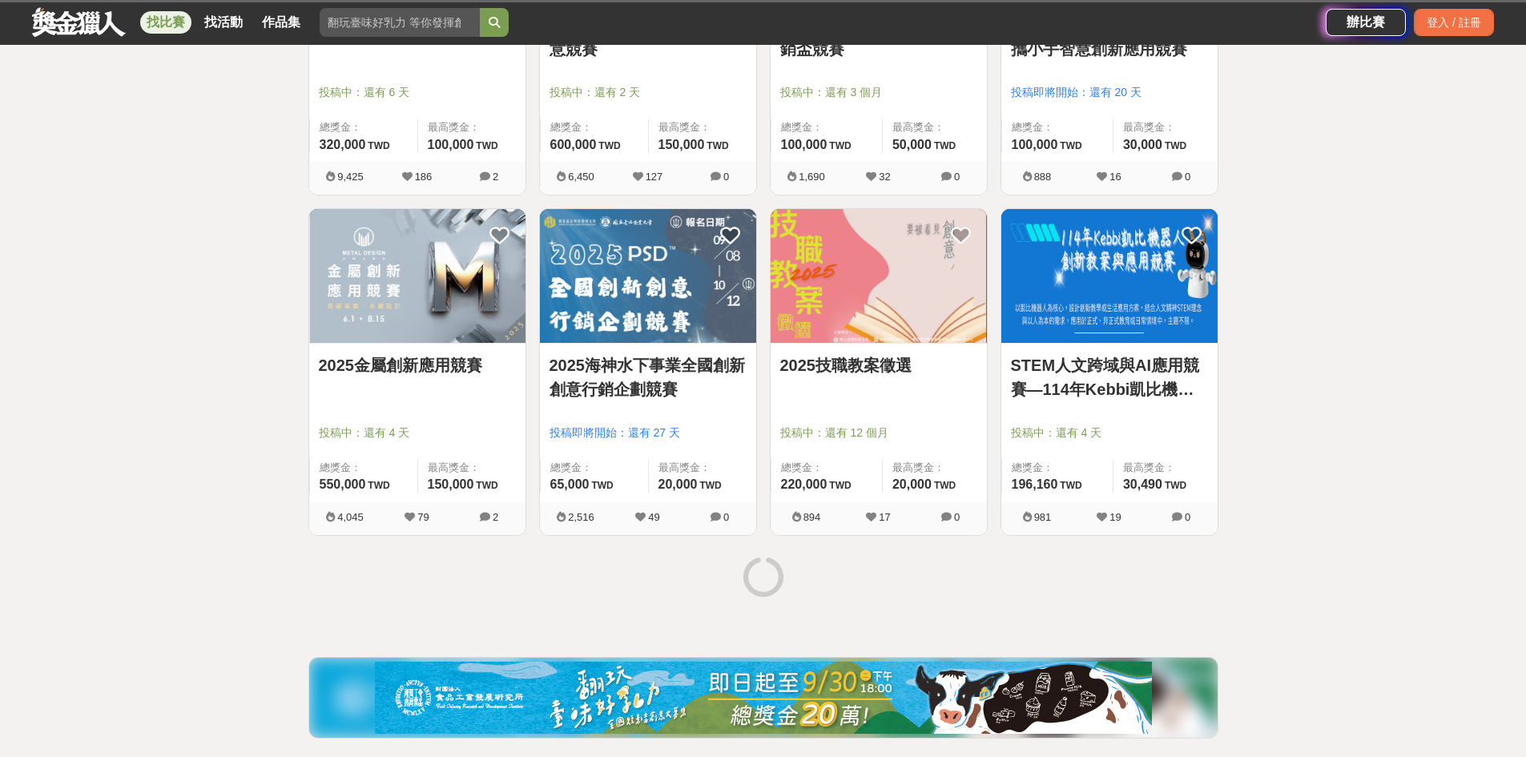
click at [633, 359] on link "2025海神水下事業全國創新創意行銷企劃競賽" at bounding box center [648, 377] width 197 height 48
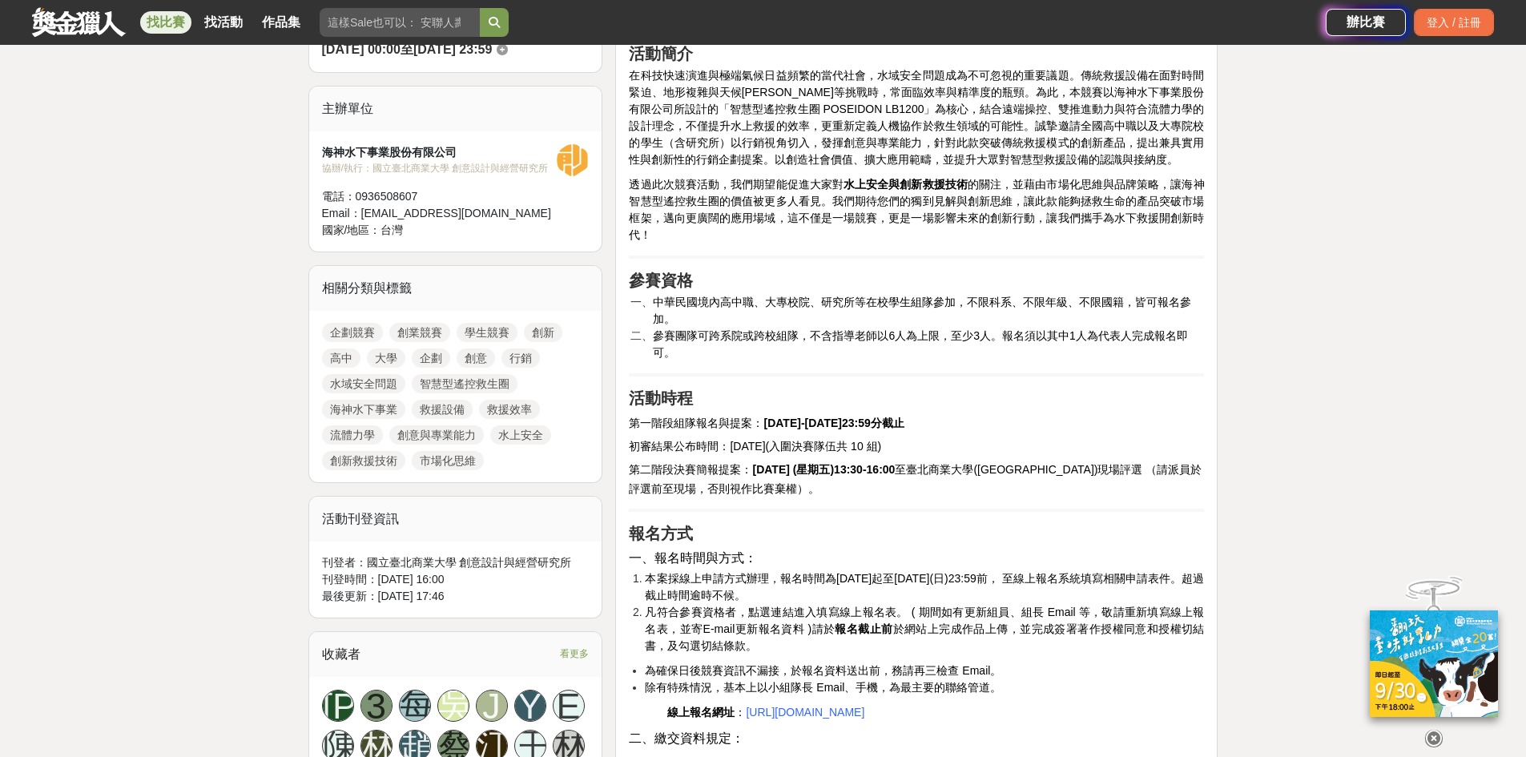
scroll to position [481, 0]
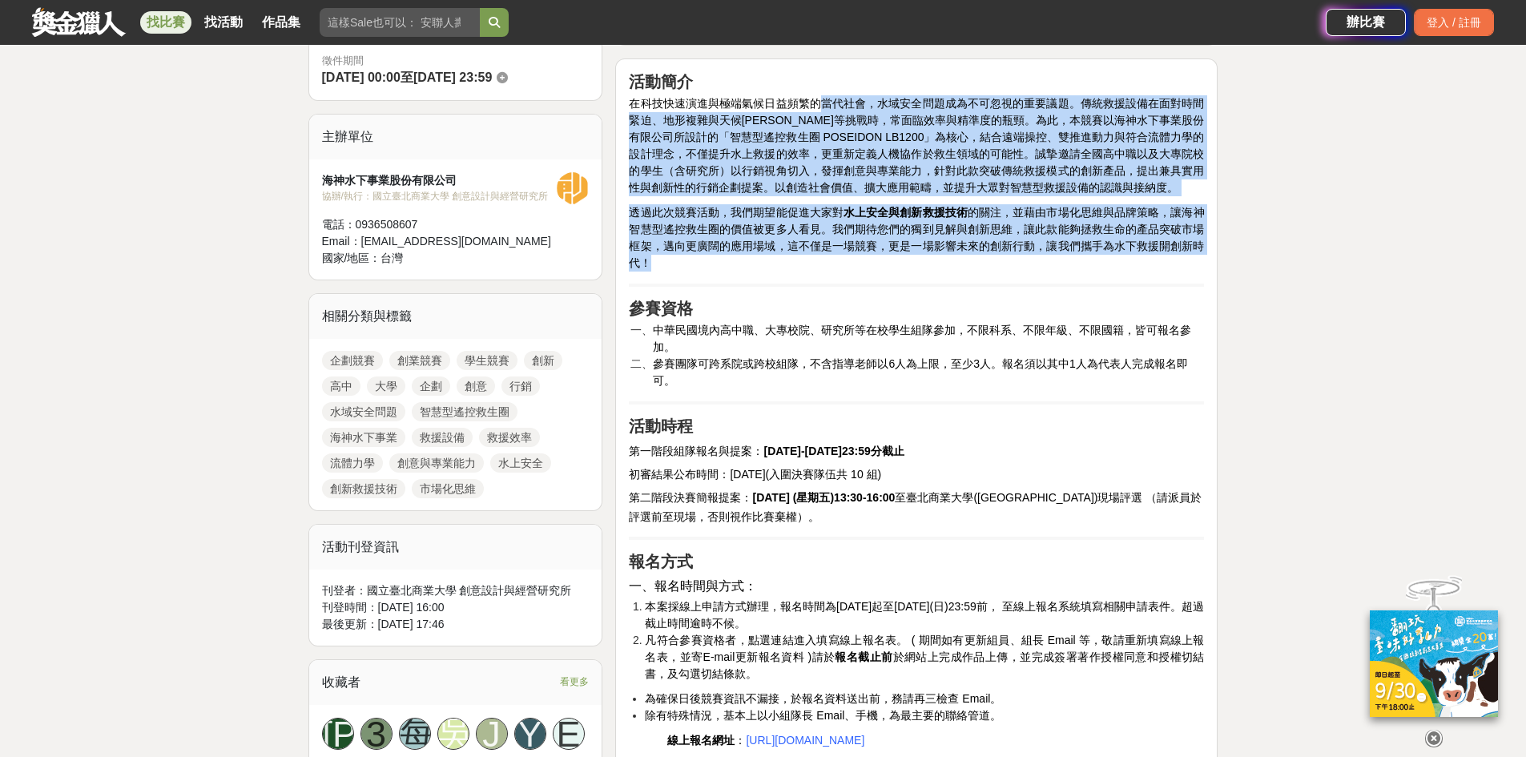
drag, startPoint x: 756, startPoint y: 106, endPoint x: 1230, endPoint y: 256, distance: 496.6
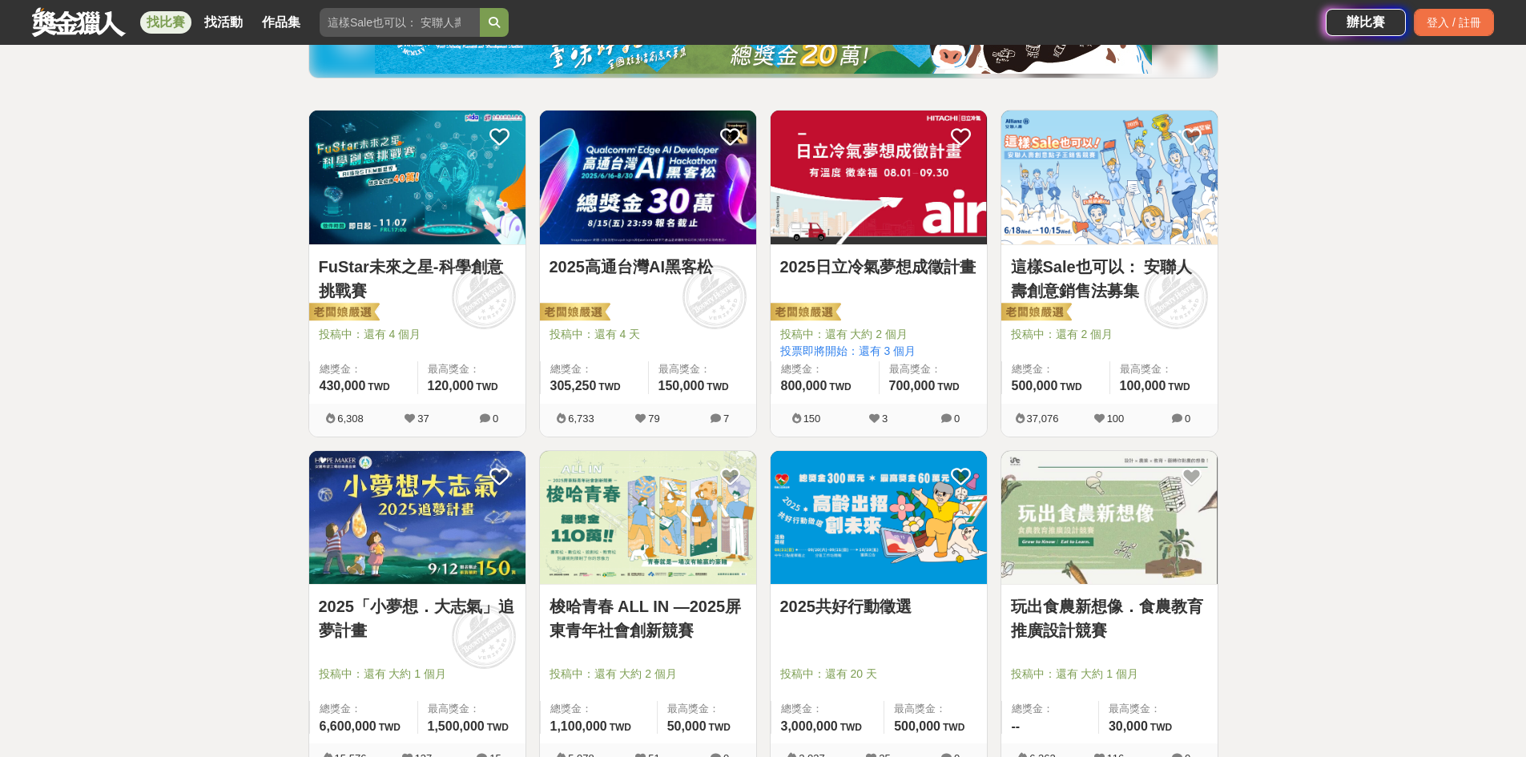
click at [475, 505] on img at bounding box center [417, 518] width 216 height 134
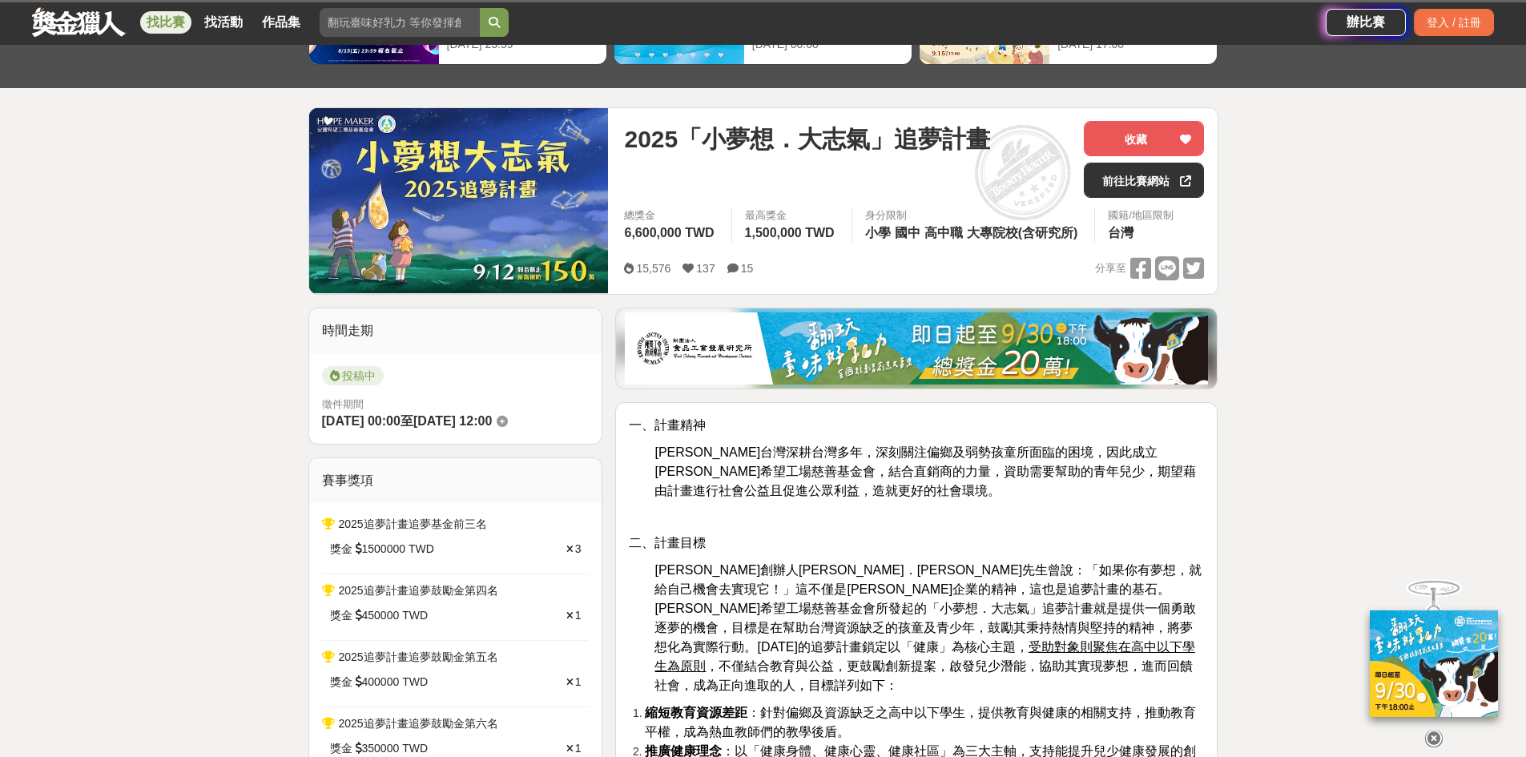
scroll to position [240, 0]
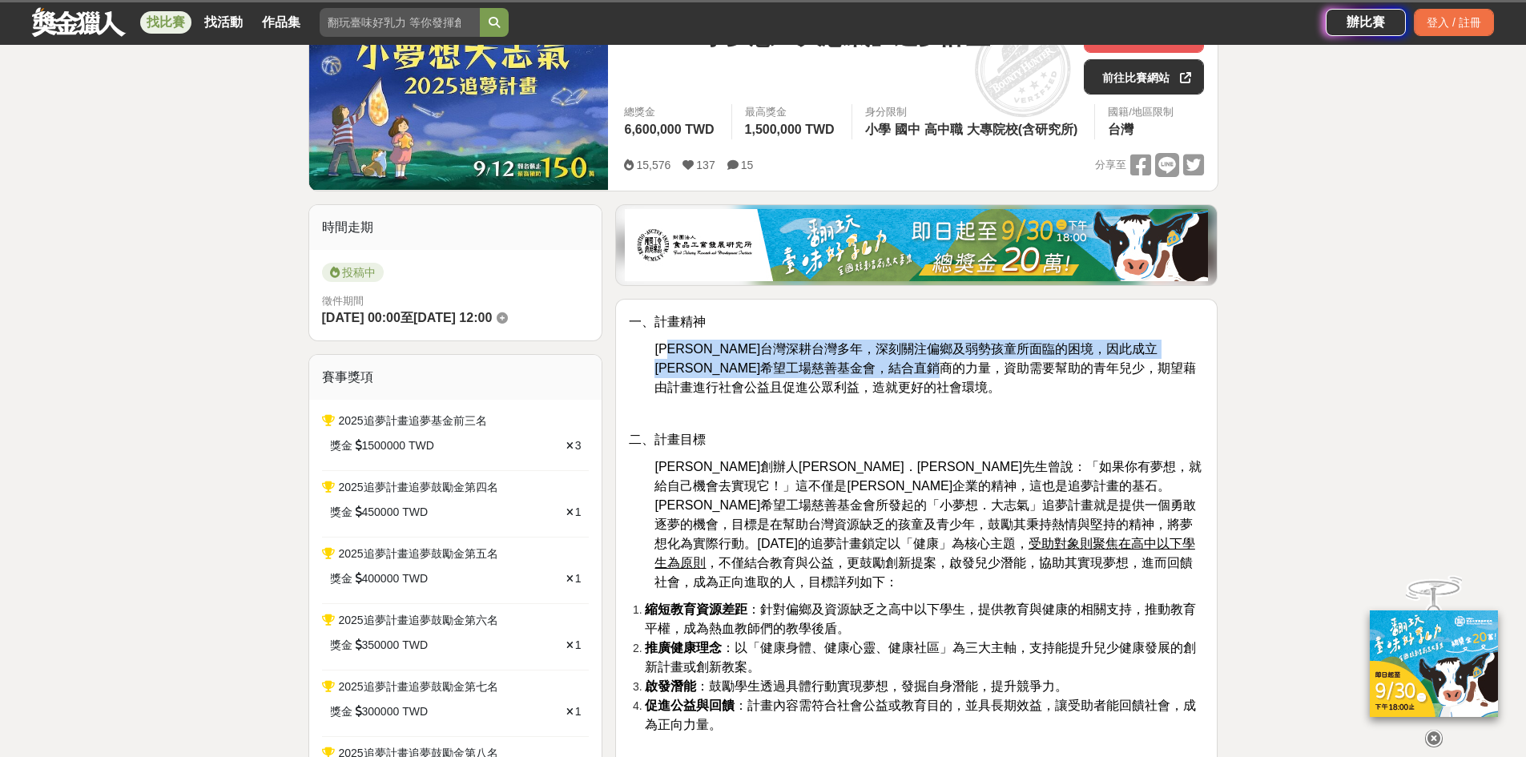
drag, startPoint x: 699, startPoint y: 347, endPoint x: 1032, endPoint y: 373, distance: 334.3
click at [1032, 373] on span "安麗台灣深耕台灣多年，深刻關注偏鄉及弱勢孩童所面臨的困境，因此成立安麗希望工場慈善基金會，結合直銷商的力量，資助需要幫助的青年兒少，期望藉由計畫進行社會公益且…" at bounding box center [926, 368] width 542 height 52
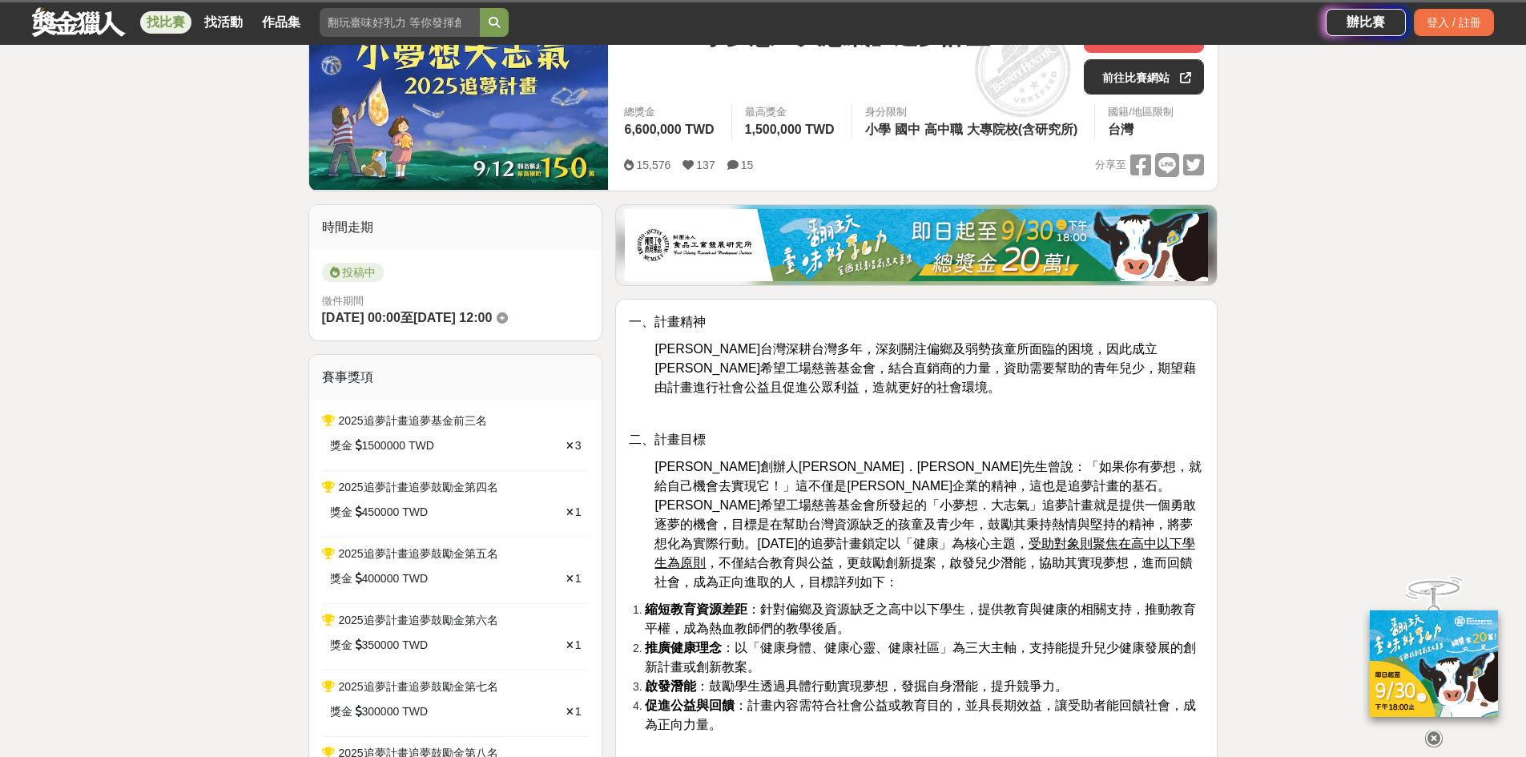
click at [1024, 405] on p at bounding box center [916, 413] width 575 height 17
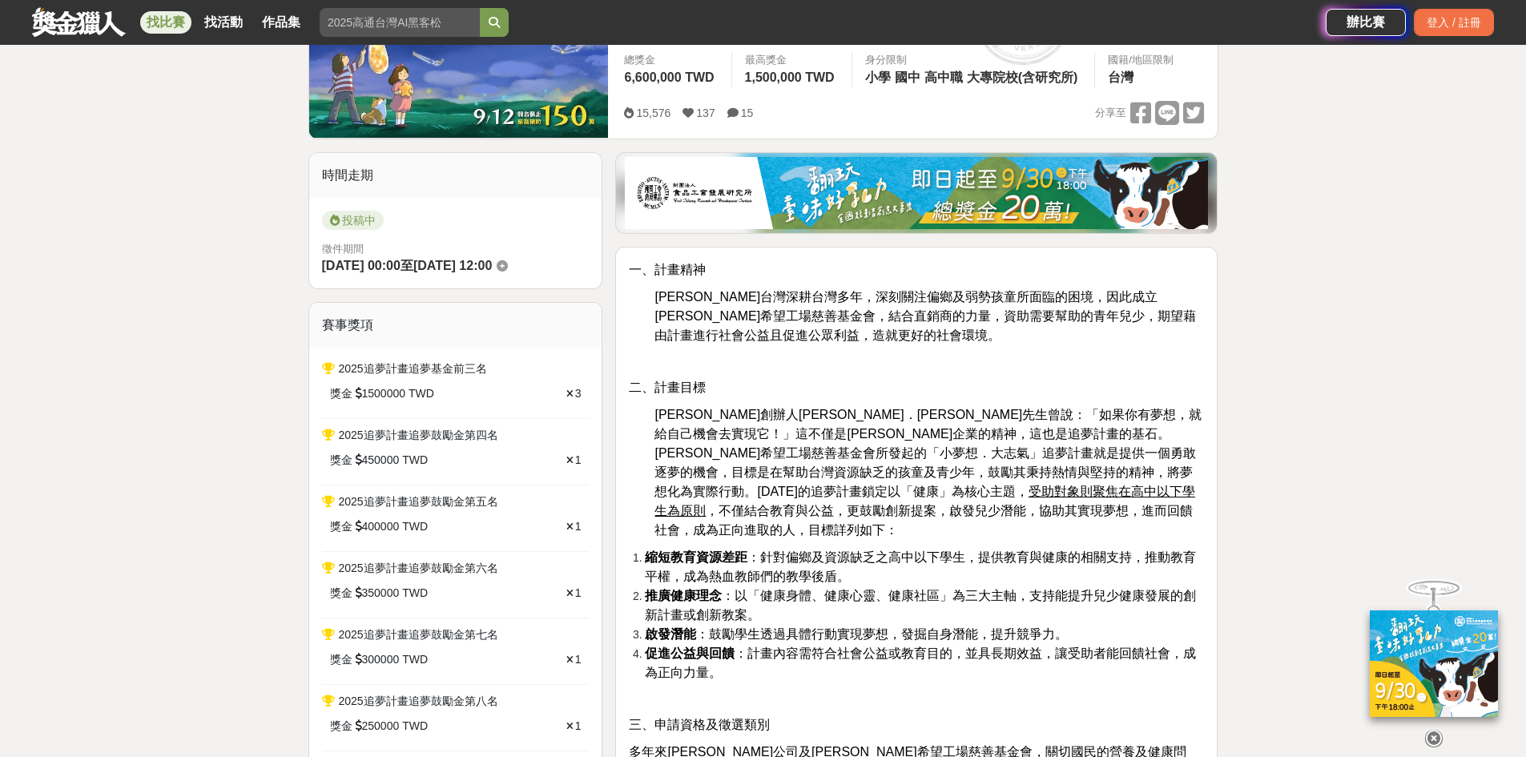
scroll to position [320, 0]
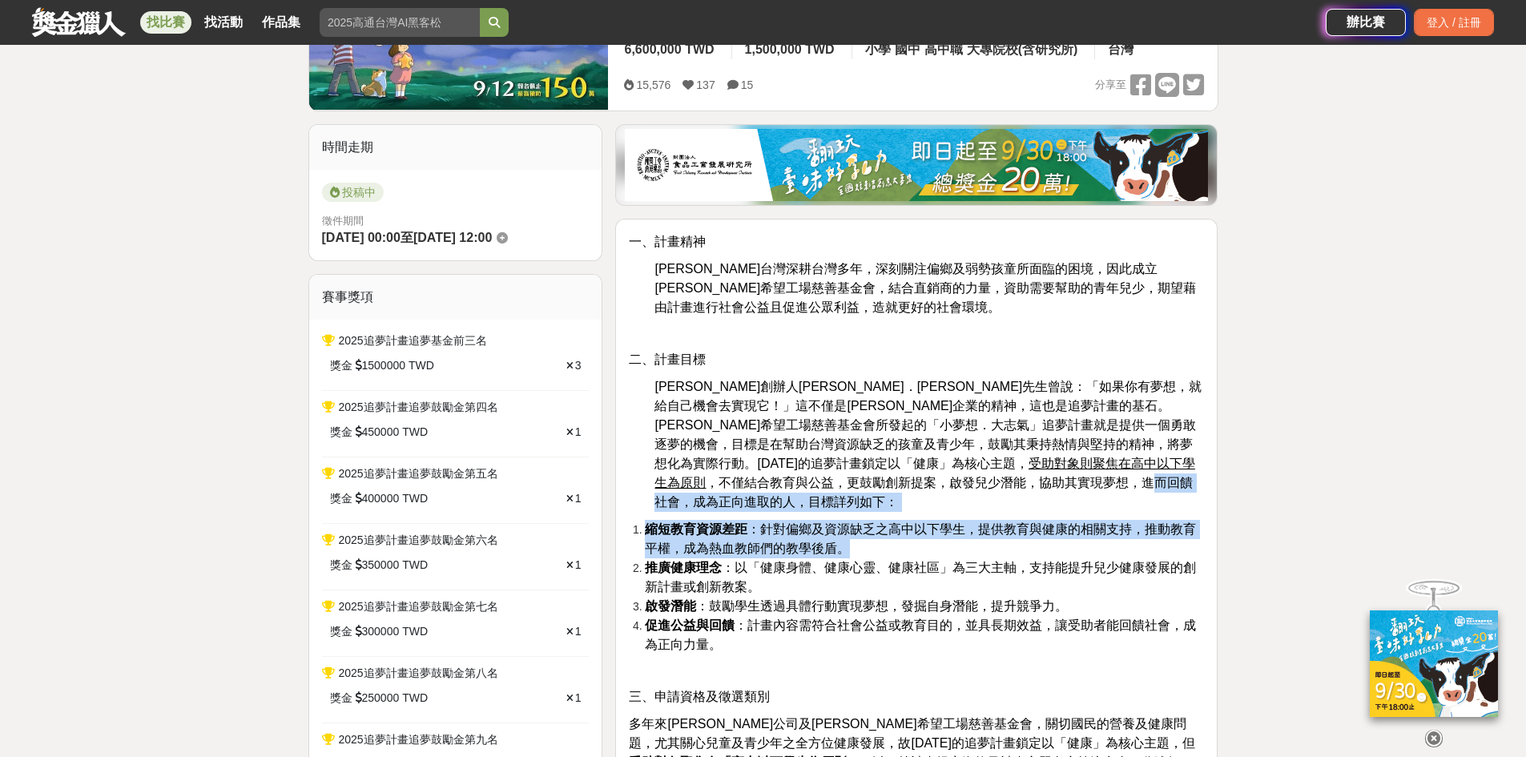
drag, startPoint x: 832, startPoint y: 505, endPoint x: 739, endPoint y: 483, distance: 94.8
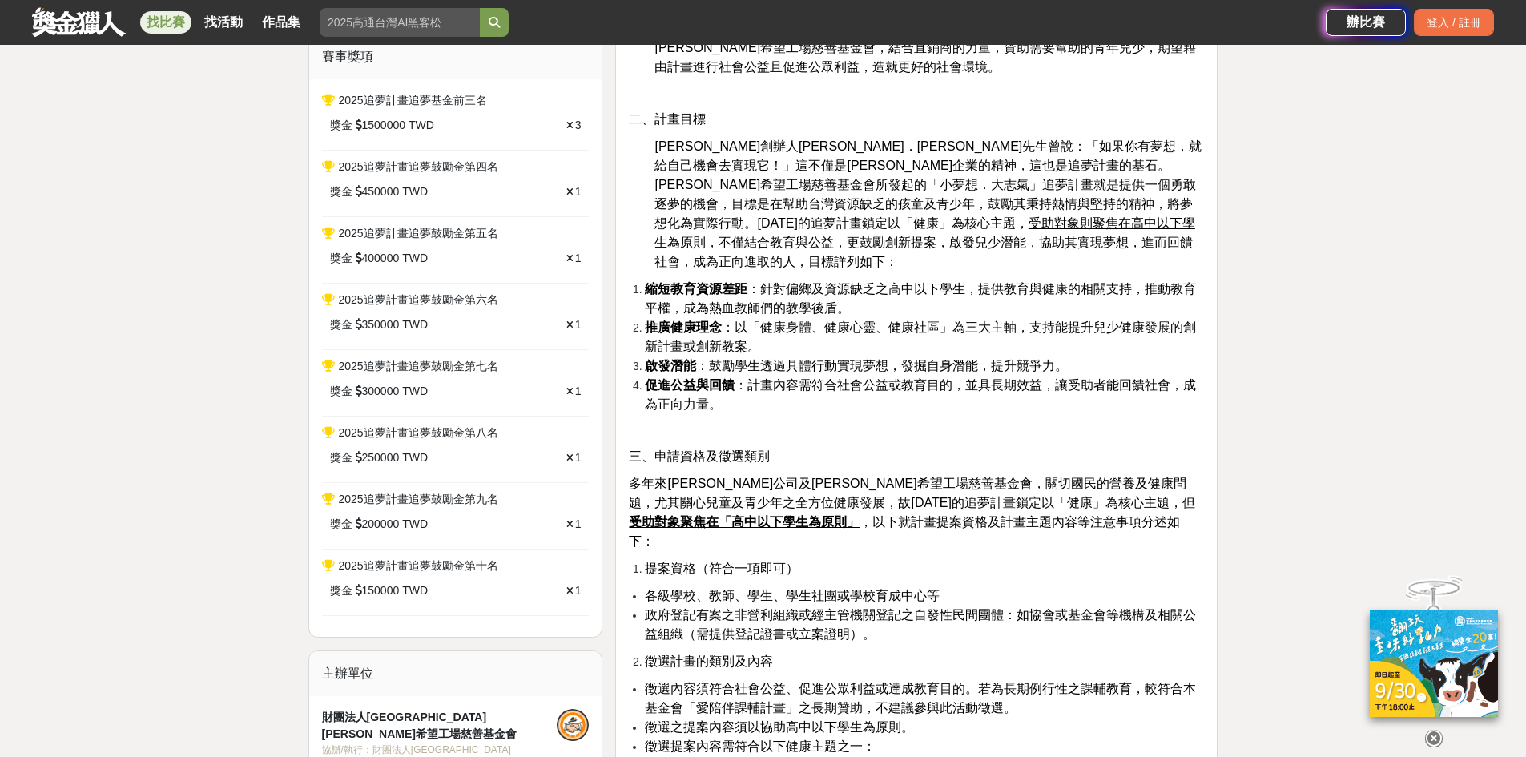
click at [961, 477] on span "多年來安麗公司及安麗希望工場慈善基金會，關切國民的營養及健康問題，尤其關心兒童及青少年之全方位健康發展，故2025年的追夢計畫鎖定以「健康」為核心主題，但 受…" at bounding box center [912, 512] width 566 height 71
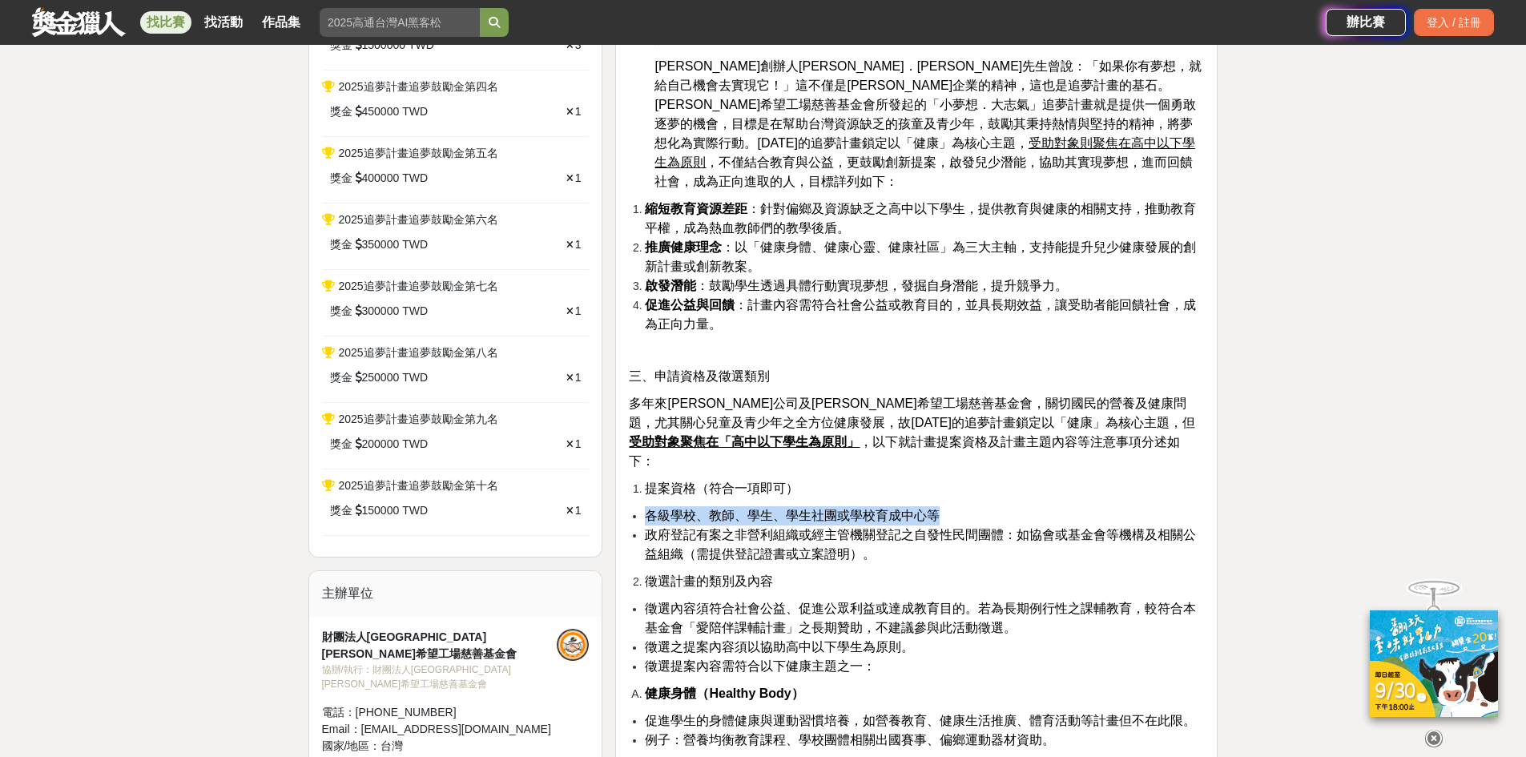
drag, startPoint x: 960, startPoint y: 473, endPoint x: 625, endPoint y: 482, distance: 335.0
click at [919, 526] on li "政府登記有案之非營利組織或經主管機關登記之自發性民間團體：如協會或基金會等機構及相關公益組織（需提供登記證書或立案證明）。" at bounding box center [924, 545] width 559 height 38
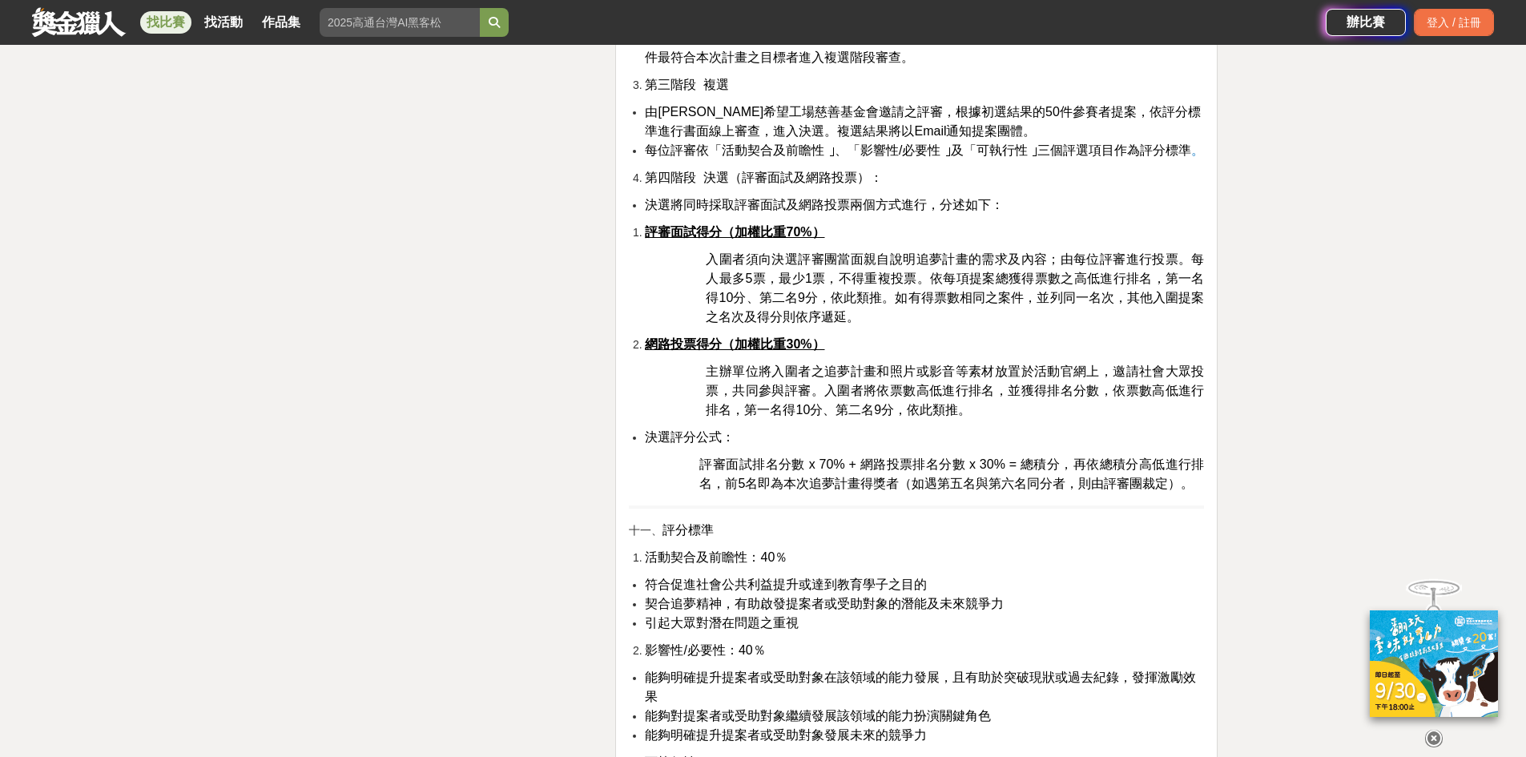
scroll to position [3365, 0]
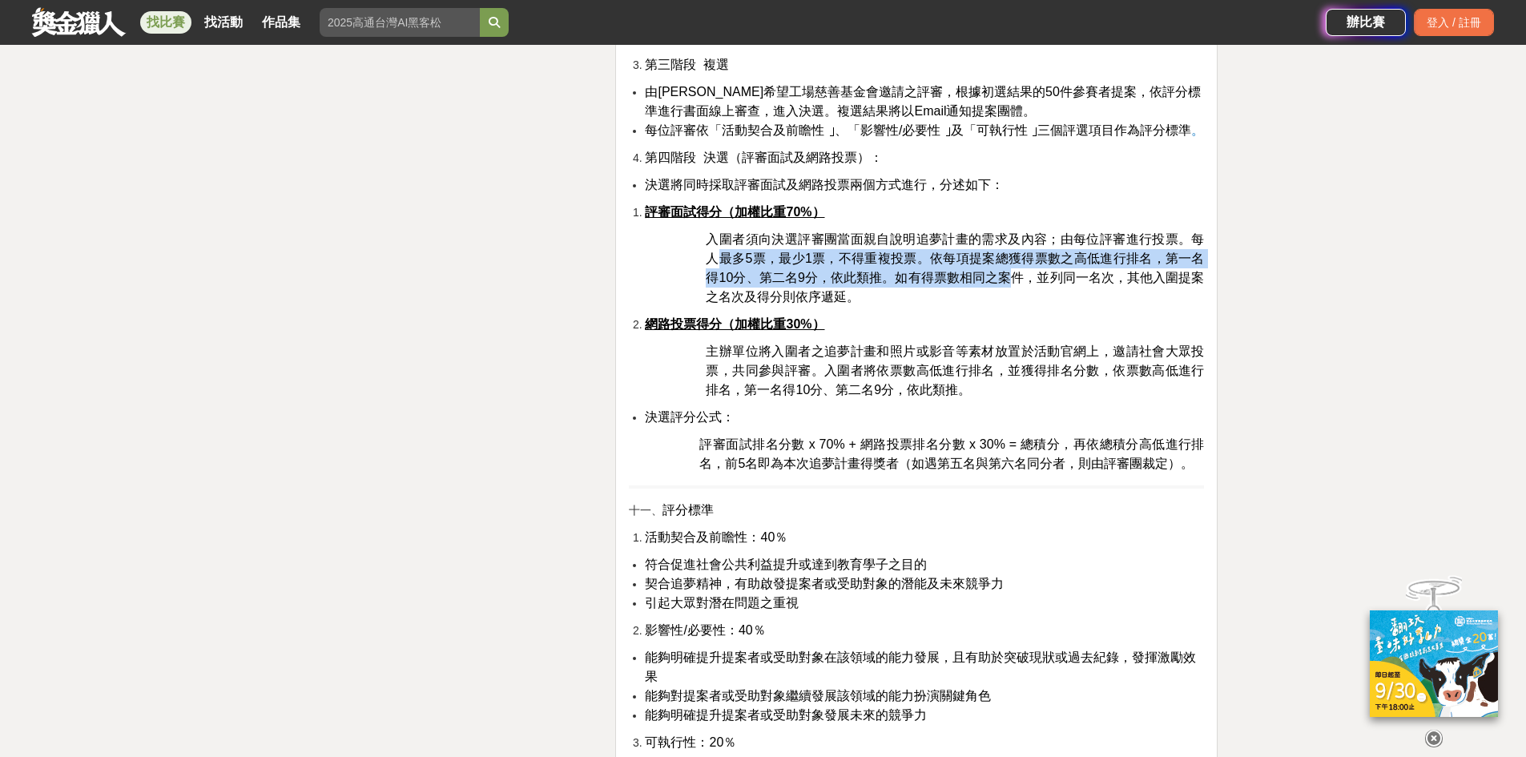
drag, startPoint x: 718, startPoint y: 191, endPoint x: 1017, endPoint y: 212, distance: 299.5
click at [1017, 232] on span "入圍者須向決選評審團當面親自說明追夢計畫的需求及內容；由每位評審進行投票。每人最多5票，最少1票，不得重複投票。依每項提案總獲得票數之高低進行排名，第一名得1…" at bounding box center [955, 267] width 498 height 71
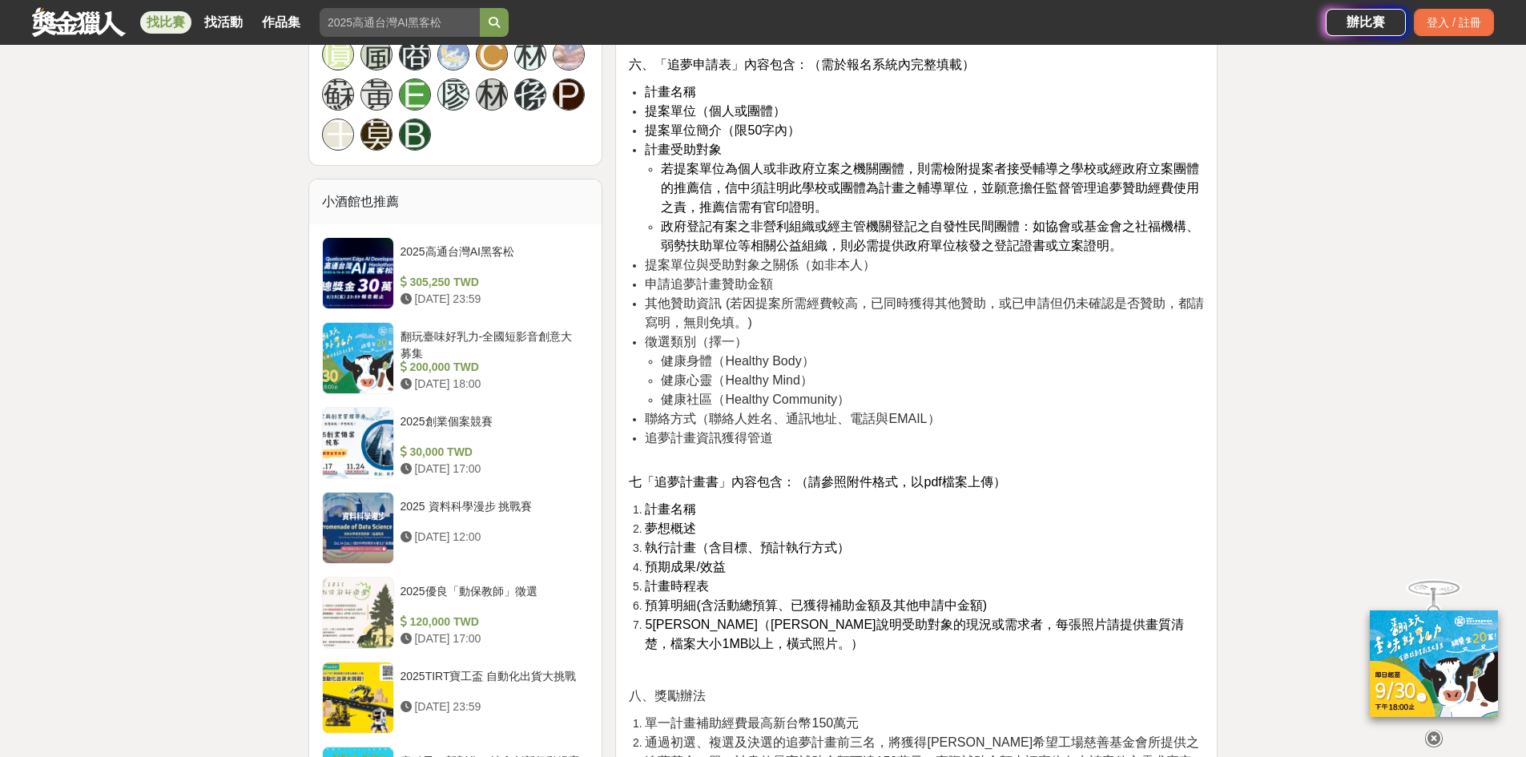
scroll to position [1522, 0]
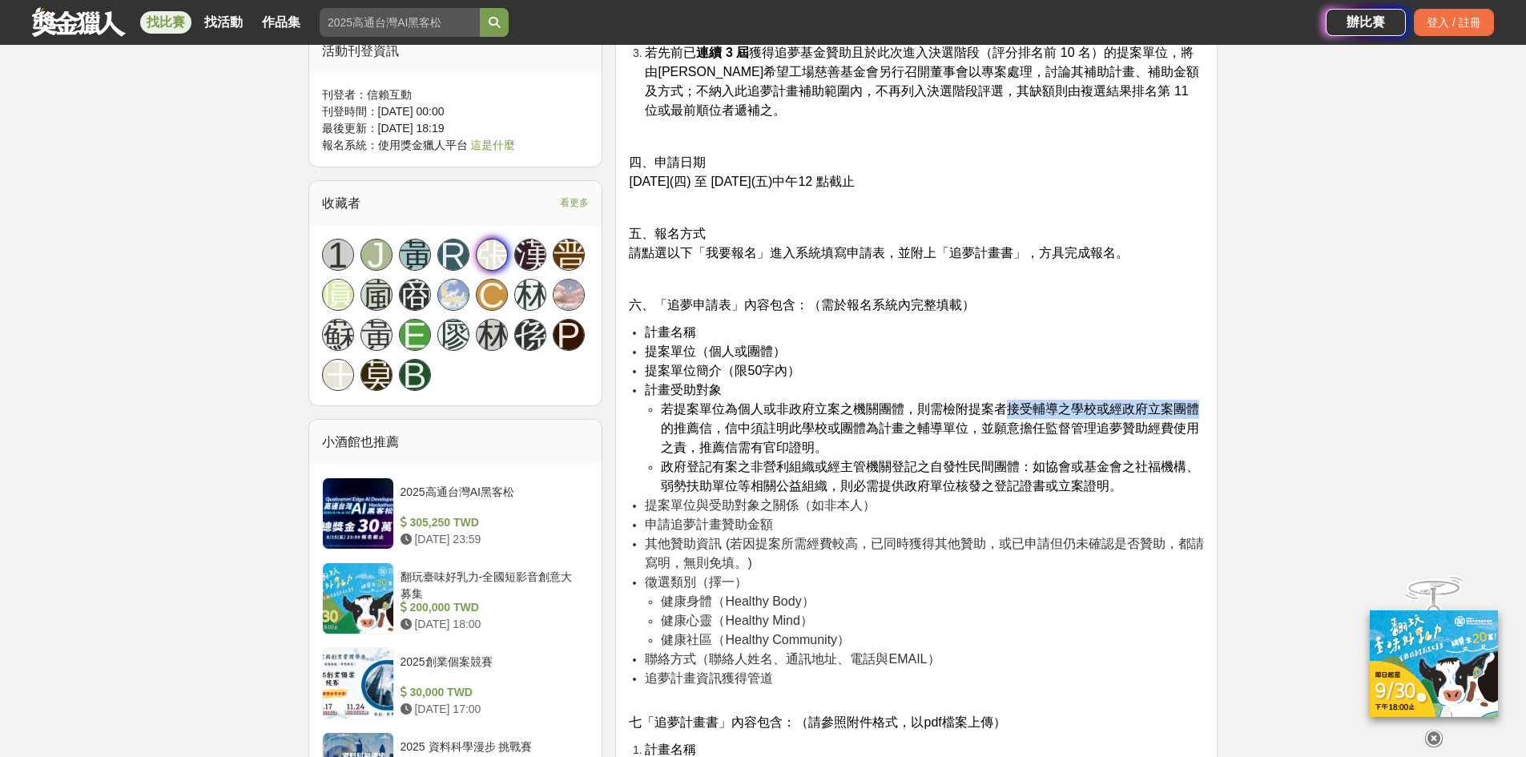
drag, startPoint x: 666, startPoint y: 384, endPoint x: 1012, endPoint y: 374, distance: 346.2
click at [1009, 402] on span "若提案單位為個人或非政府立案之機關團體，則需檢附提案者接受輔導之學校或經政府立案團體的推薦信，信中須註明此學校或團體為計畫之輔導單位，並願意擔任監督管理追夢贊…" at bounding box center [930, 428] width 538 height 52
click at [1029, 412] on li "若提案單位為個人或非政府立案之機關團體，則需檢附提案者接受輔導之學校或經政府立案團體的推薦信，信中須註明此學校或團體為計畫之輔導單位，並願意擔任監督管理追夢贊…" at bounding box center [932, 429] width 543 height 58
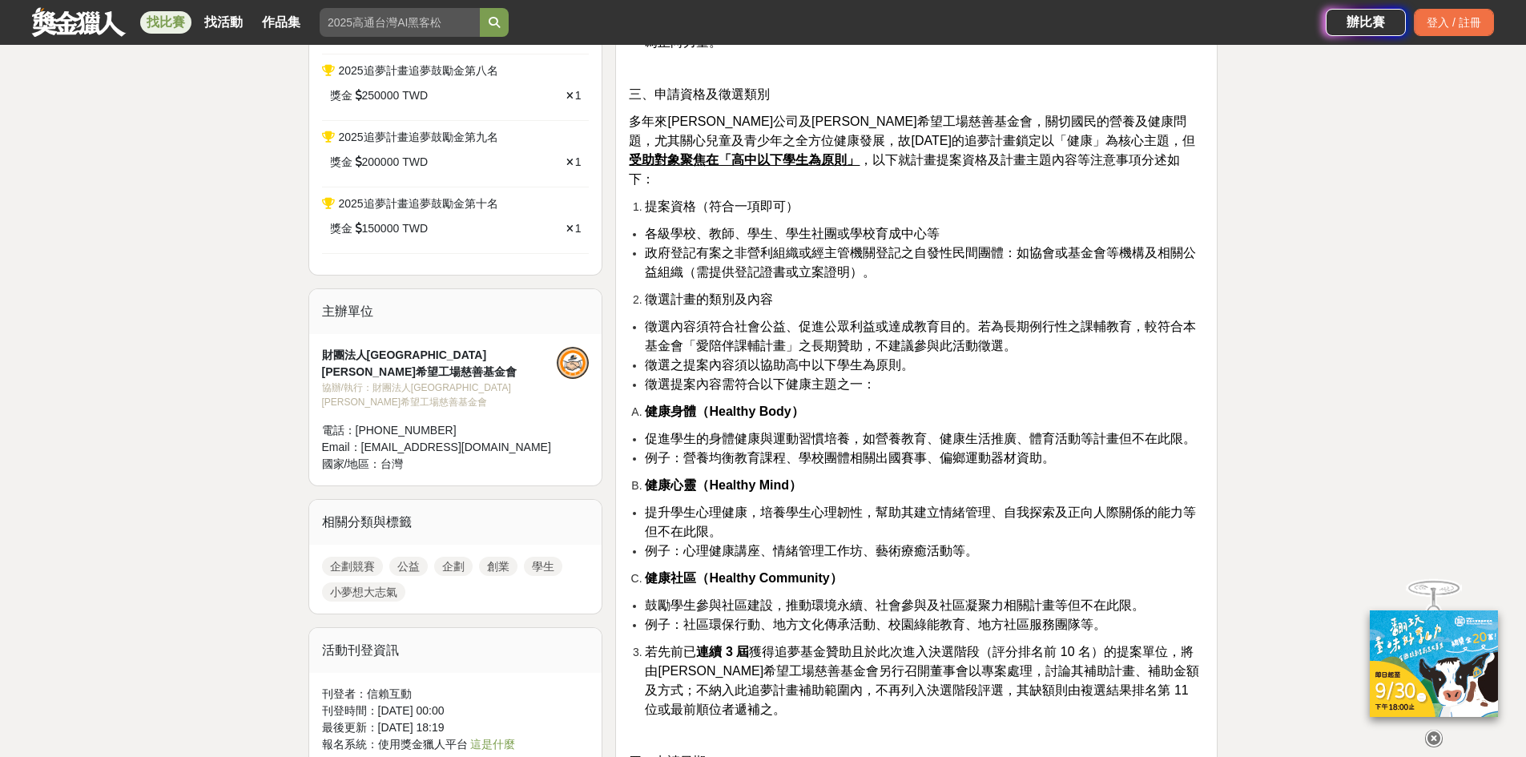
scroll to position [801, 0]
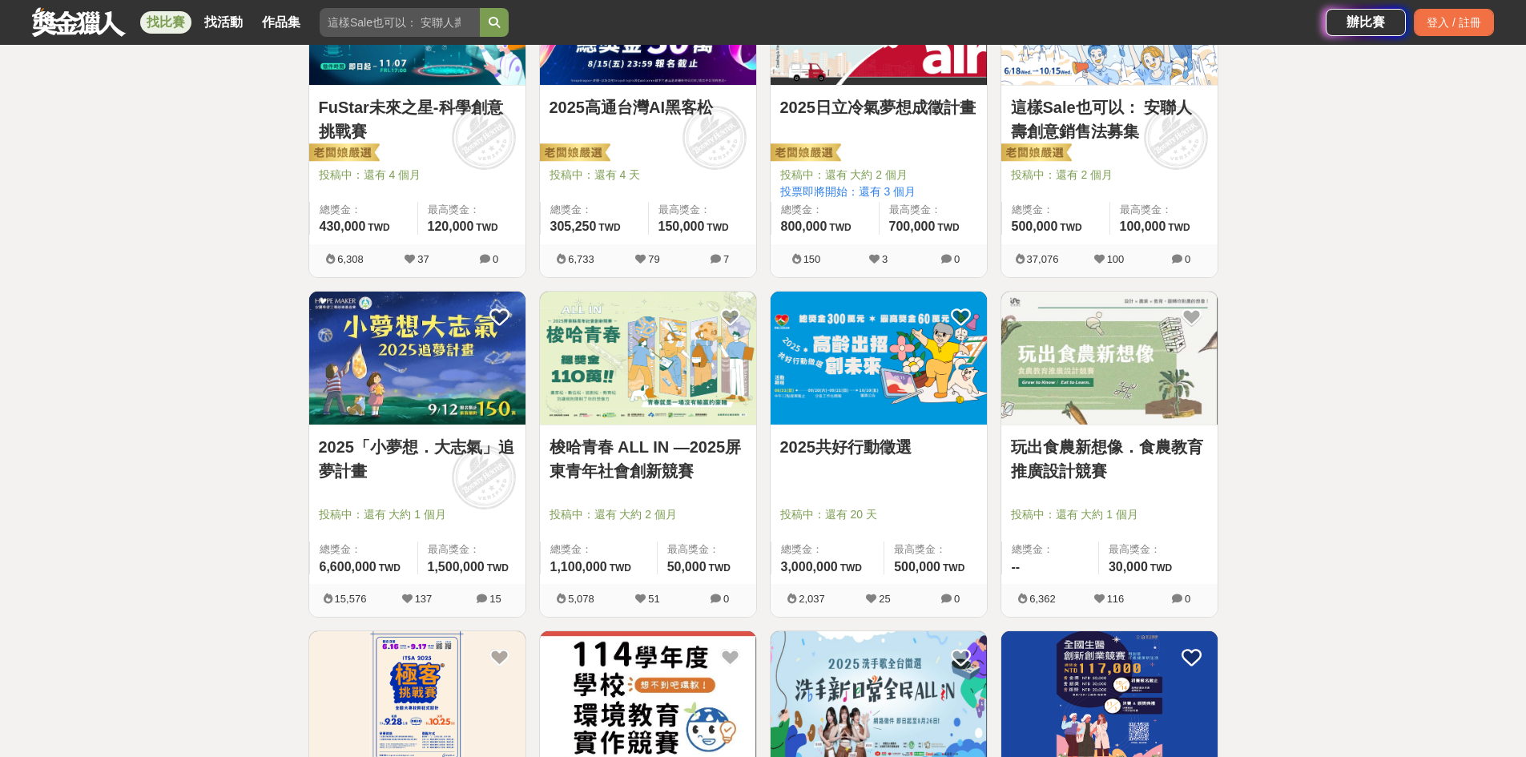
scroll to position [401, 0]
click at [1099, 381] on img at bounding box center [1109, 358] width 216 height 134
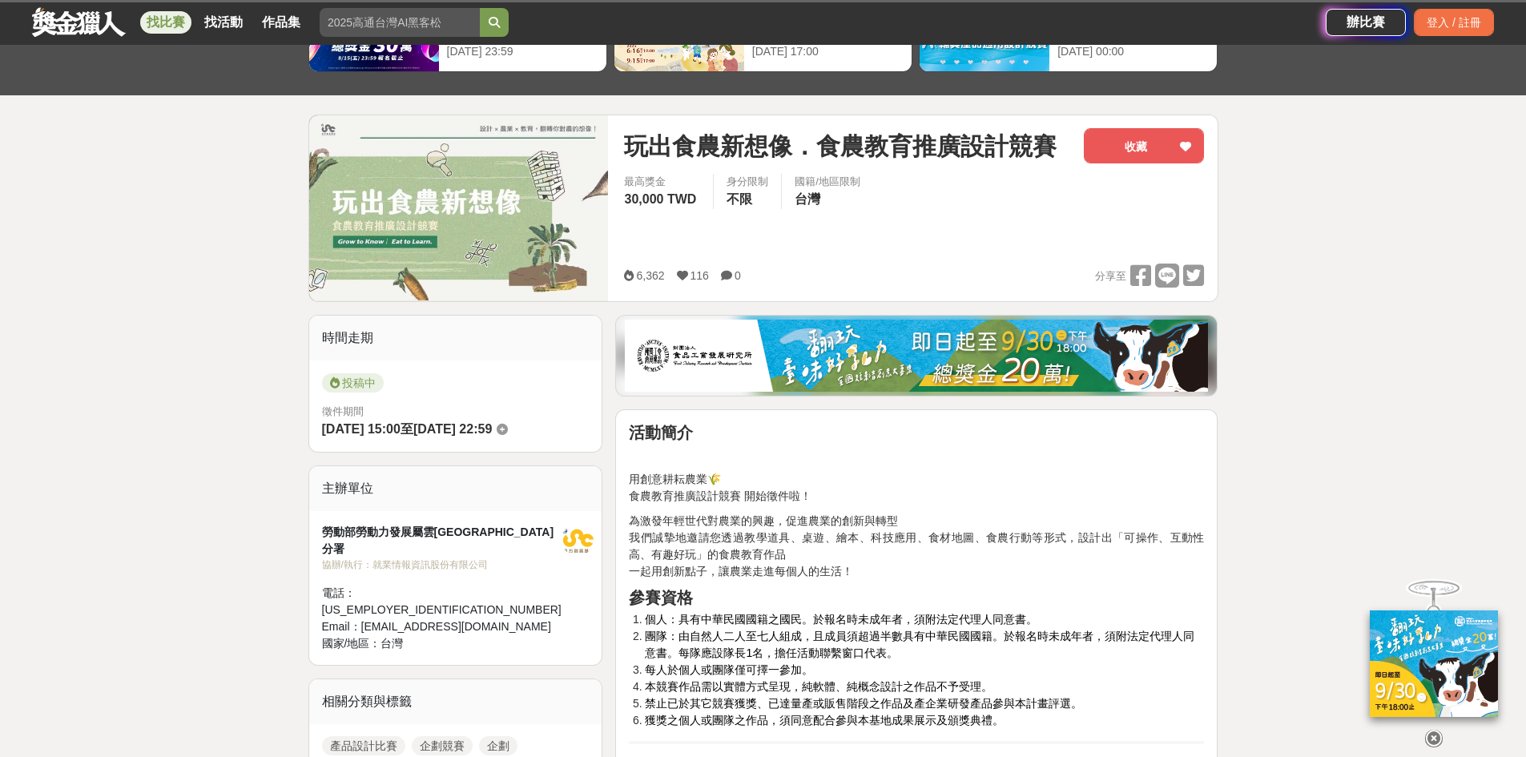
scroll to position [320, 0]
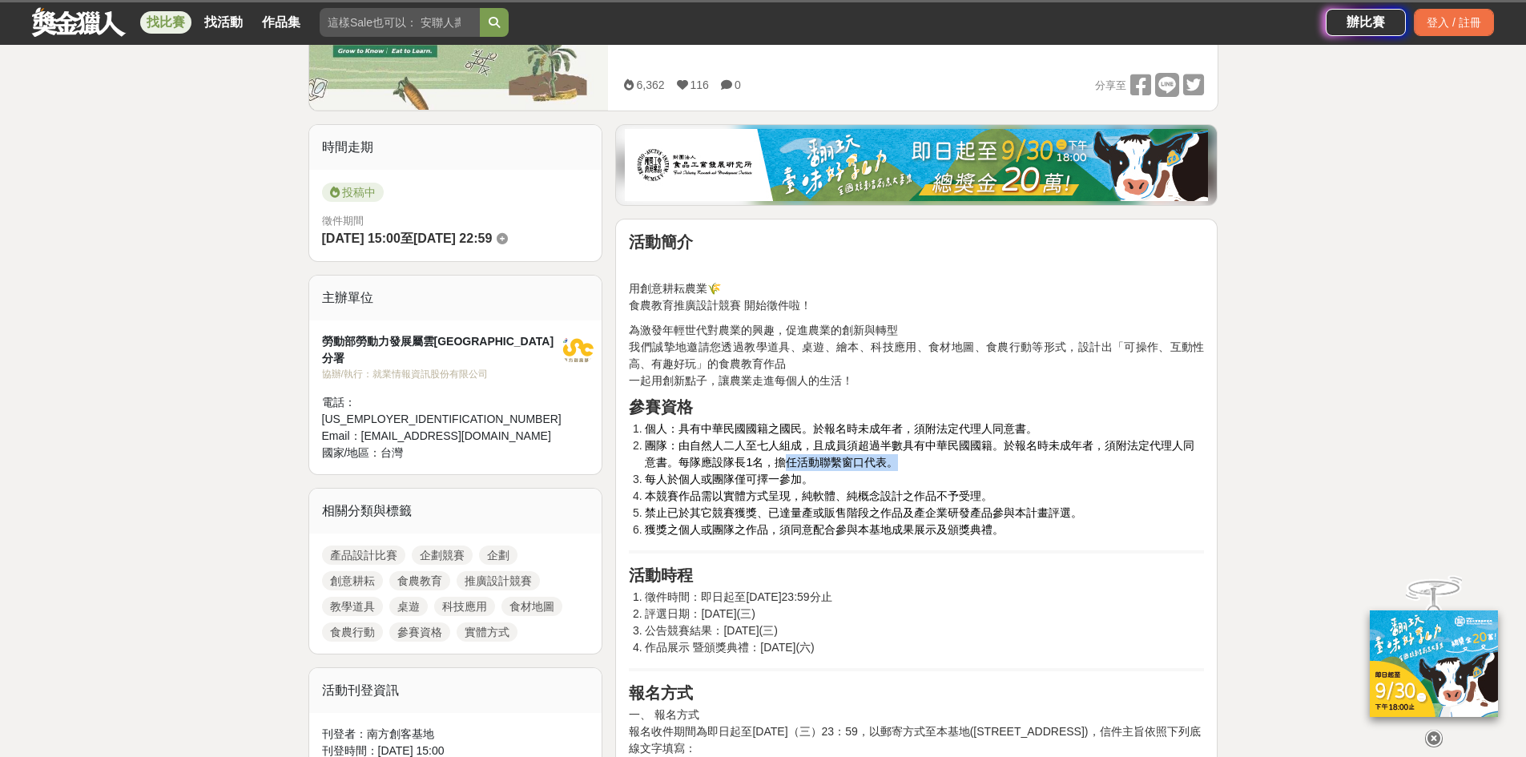
drag, startPoint x: 781, startPoint y: 464, endPoint x: 969, endPoint y: 463, distance: 187.5
click at [965, 463] on li "團隊：由自然人二人至七人組成，且成員須超過半數具有中華民國國籍。於報名時未成年者，須附法定代理人同意書。每隊應設隊長1名，擔任活動聯繫窗口代表。" at bounding box center [924, 454] width 559 height 34
click at [1013, 468] on li "團隊：由自然人二人至七人組成，且成員須超過半數具有中華民國國籍。於報名時未成年者，須附法定代理人同意書。每隊應設隊長1名，擔任活動聯繫窗口代表。" at bounding box center [924, 454] width 559 height 34
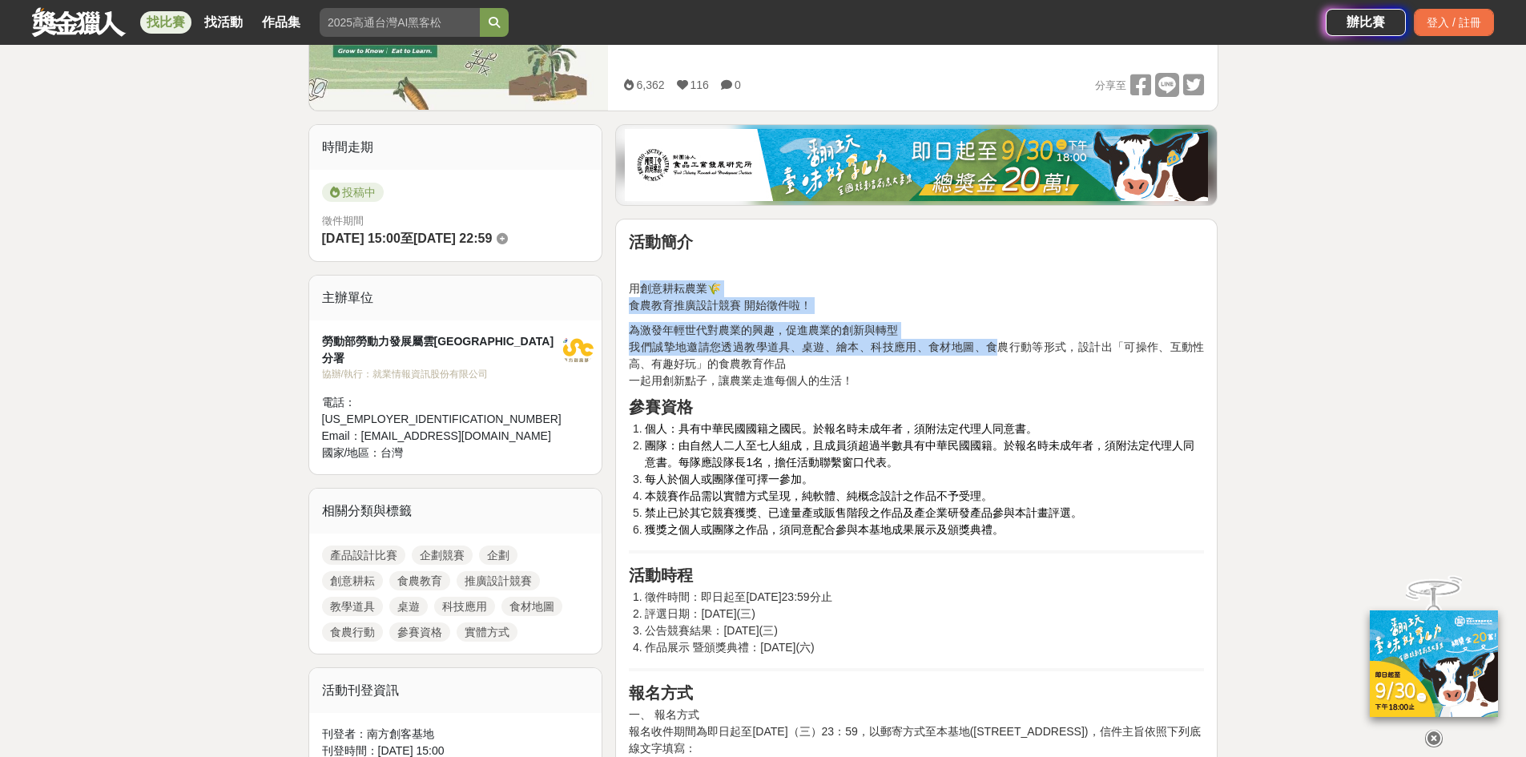
drag, startPoint x: 644, startPoint y: 291, endPoint x: 997, endPoint y: 340, distance: 356.8
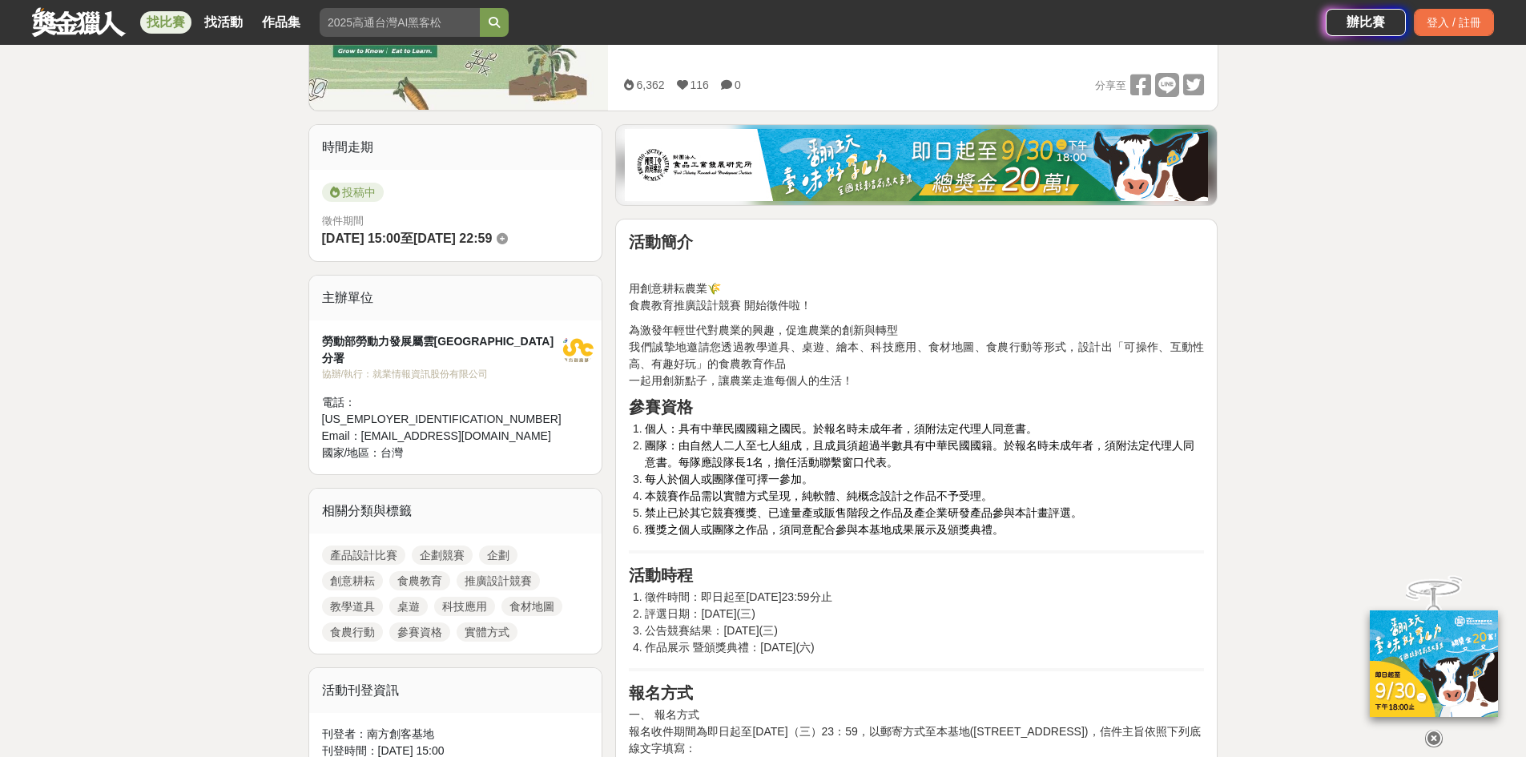
click at [1018, 356] on p "為激發年輕世代對農業的興趣，促進農業的創新與轉型 我們誠摯地邀請您透過教學道具、桌遊、繪本、科技應用、食材地圖、食農行動等形式，設計出「可操作、互動性高、有趣…" at bounding box center [916, 355] width 575 height 67
drag, startPoint x: 806, startPoint y: 348, endPoint x: 916, endPoint y: 344, distance: 110.7
click at [922, 344] on p "為激發年輕世代對農業的興趣，促進農業的創新與轉型 我們誠摯地邀請您透過教學道具、桌遊、繪本、科技應用、食材地圖、食農行動等形式，設計出「可操作、互動性高、有趣…" at bounding box center [916, 355] width 575 height 67
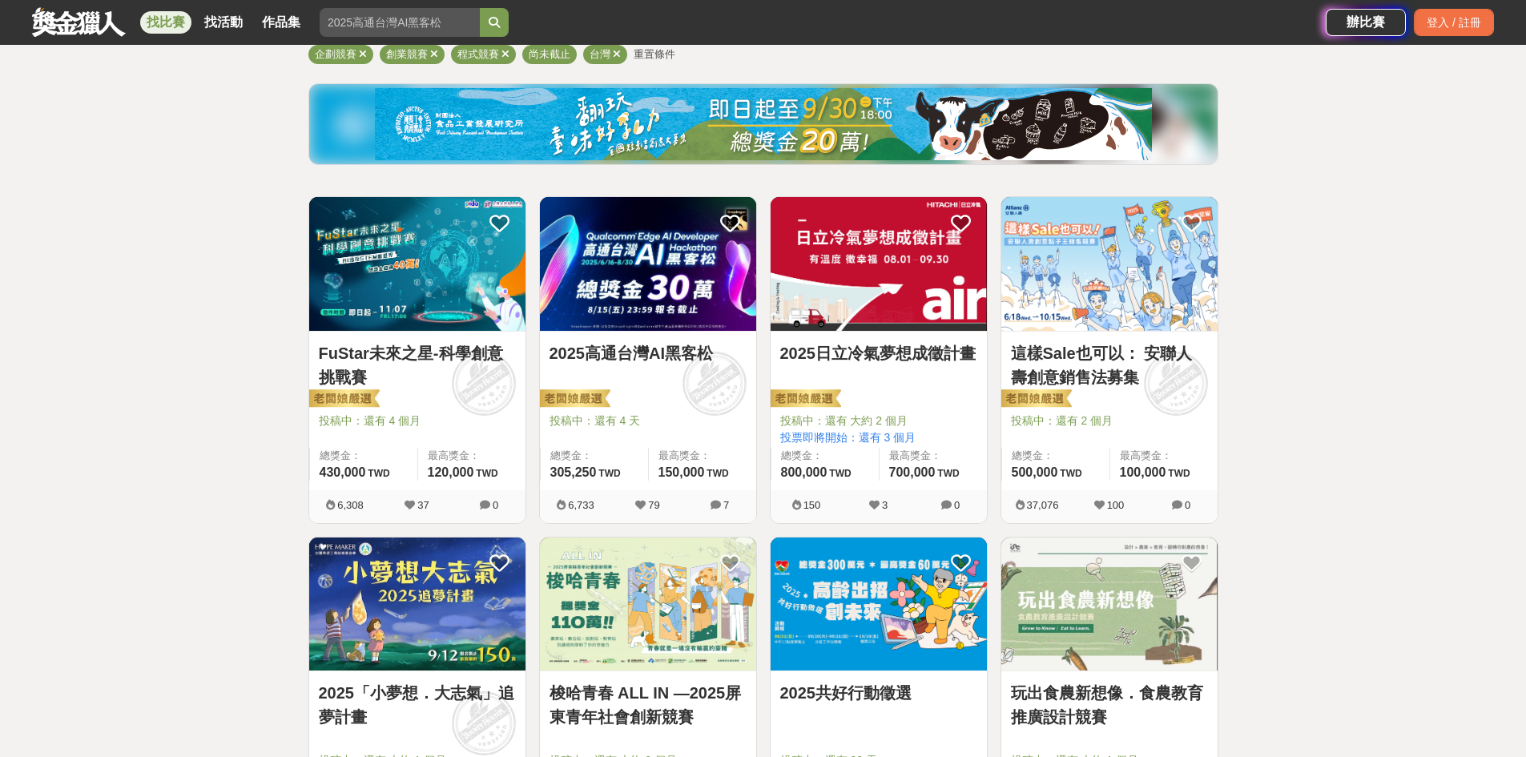
scroll to position [80, 0]
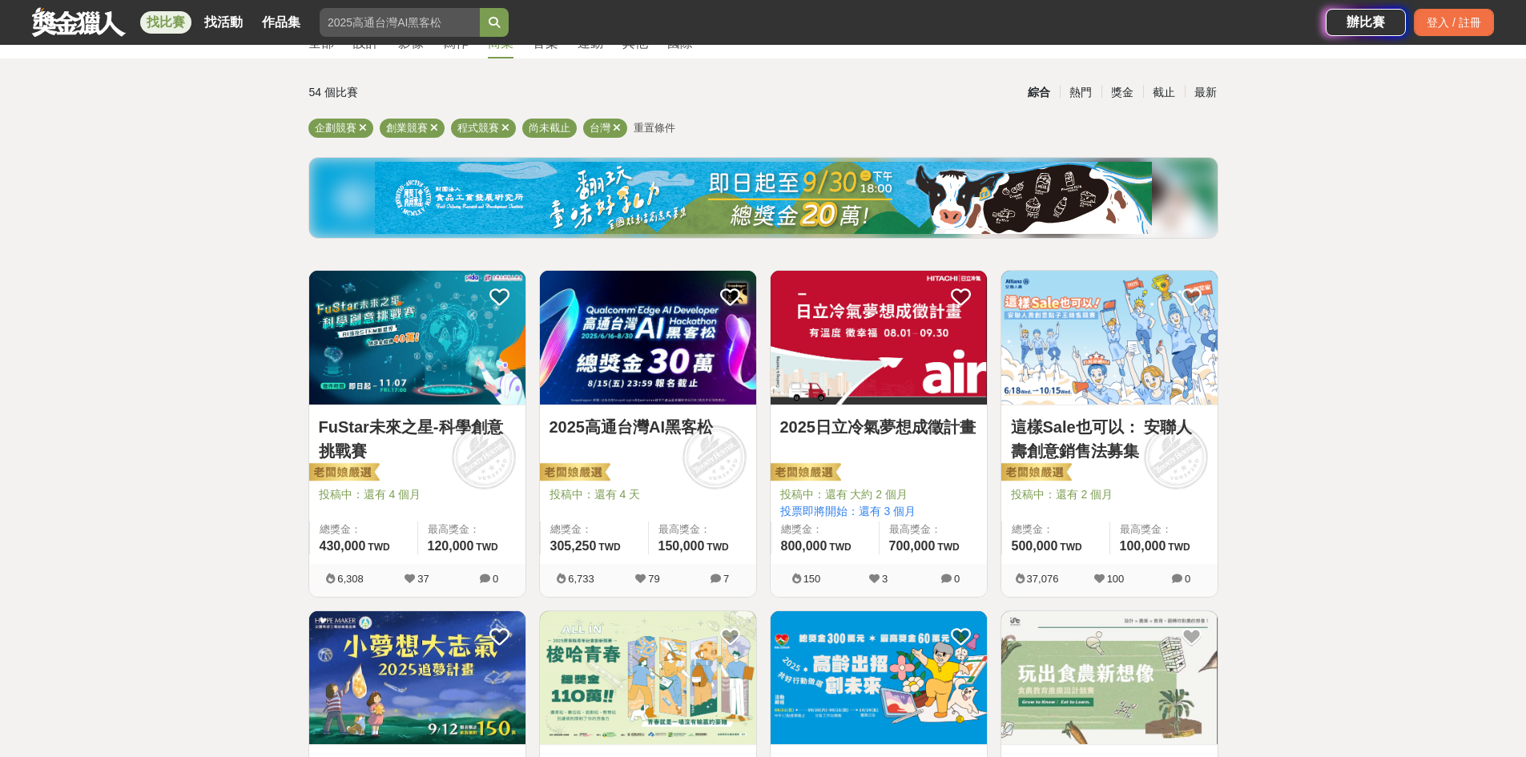
click at [1061, 351] on img at bounding box center [1109, 338] width 216 height 134
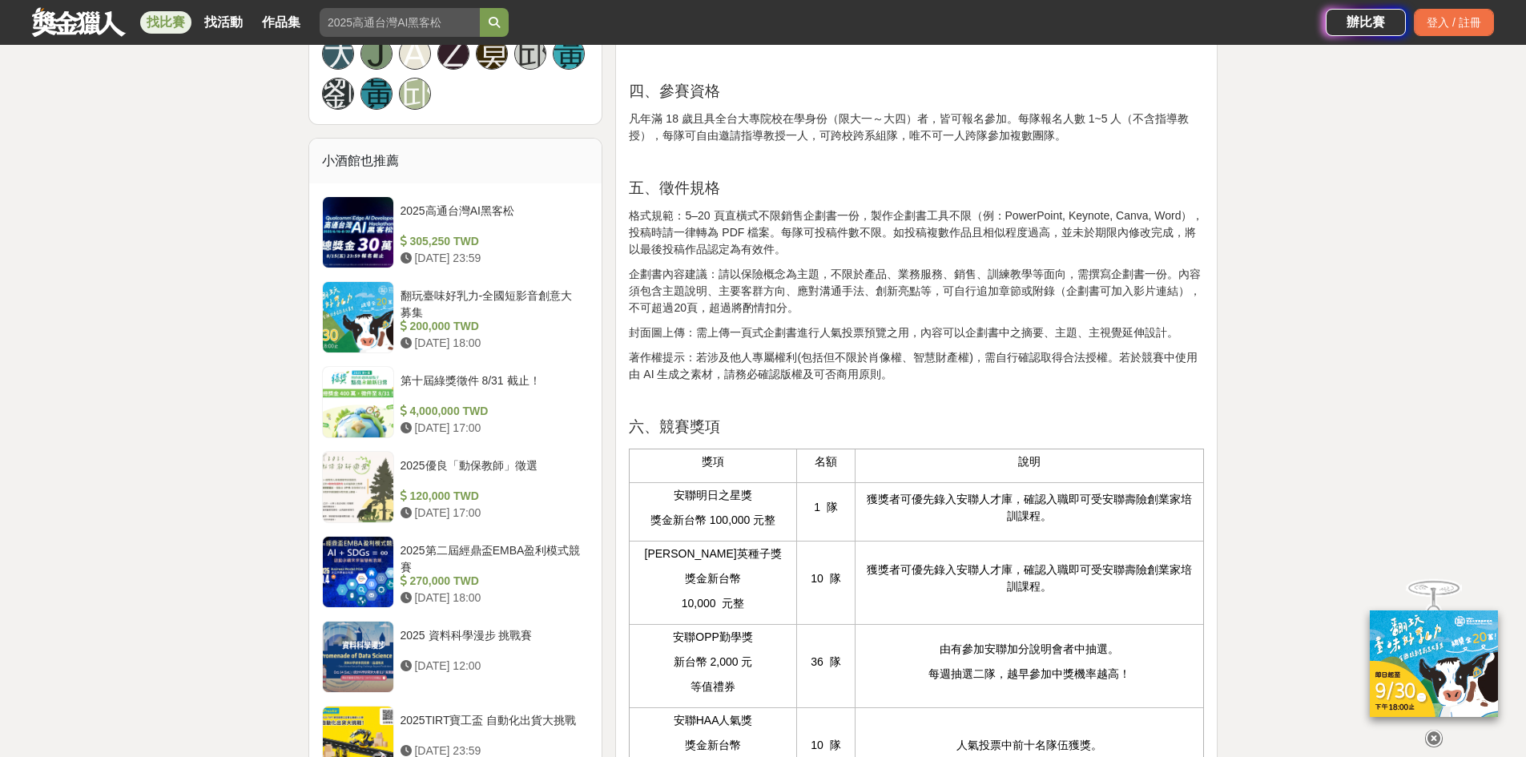
scroll to position [1362, 0]
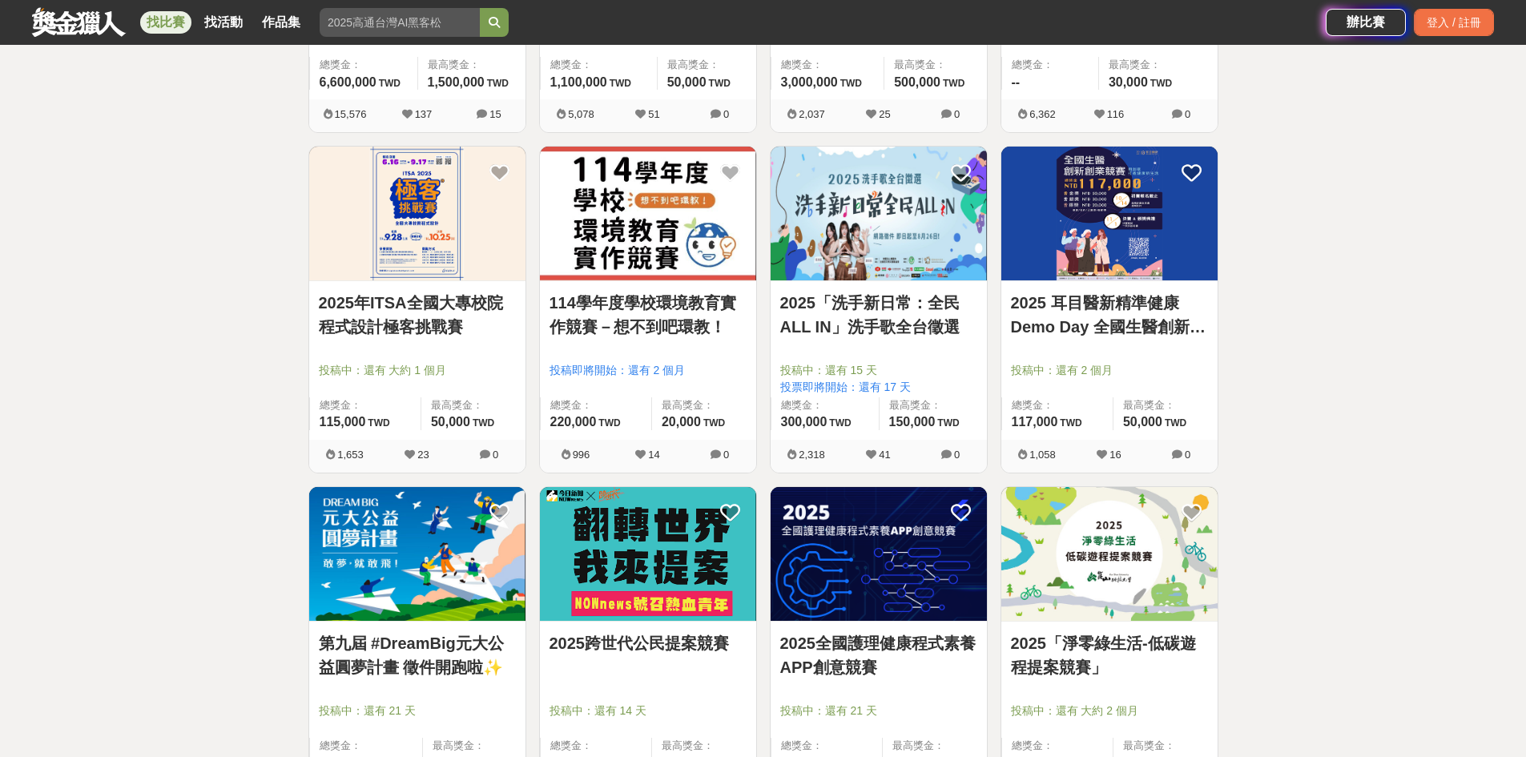
scroll to position [1113, 0]
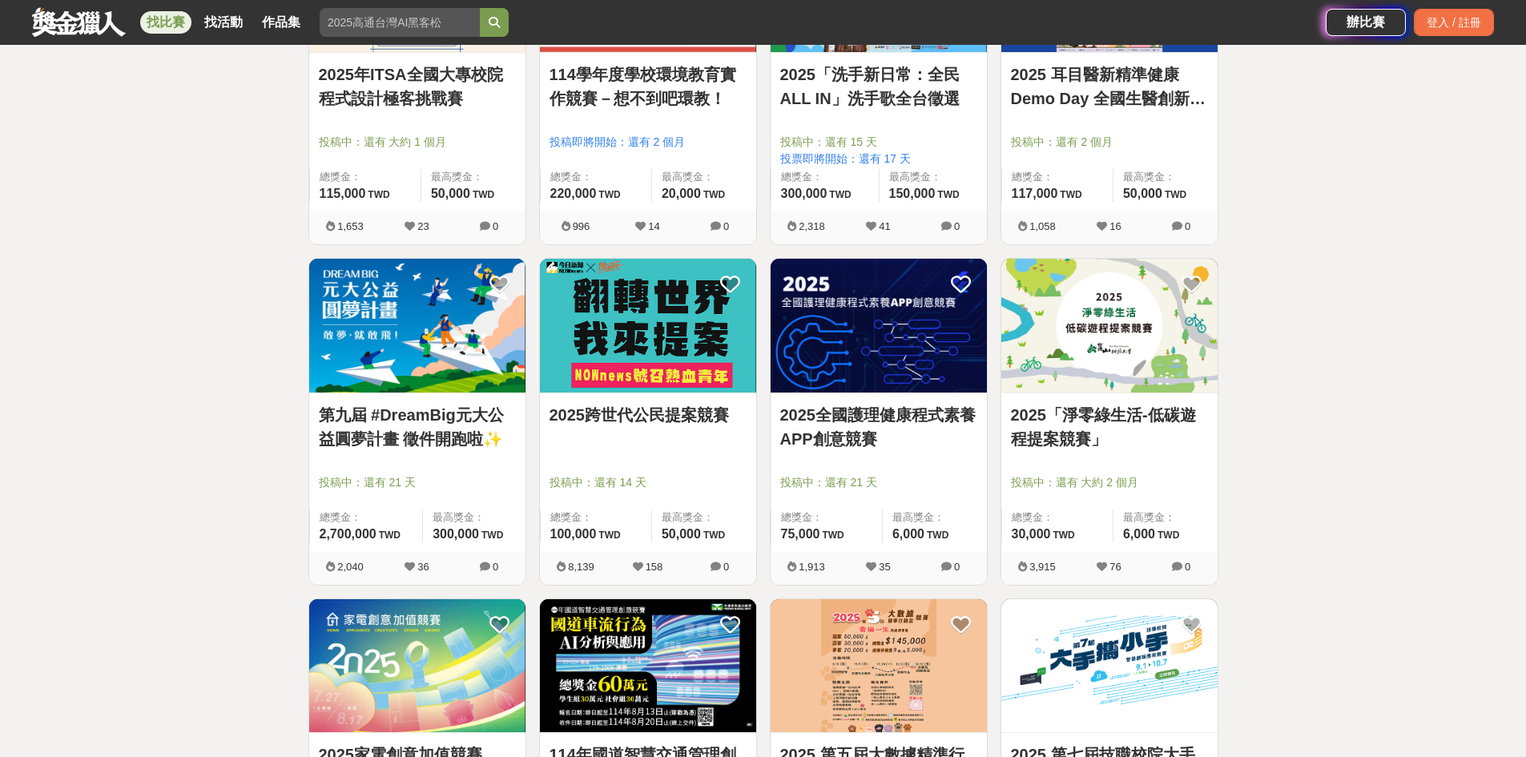
click at [1134, 309] on img at bounding box center [1109, 326] width 216 height 134
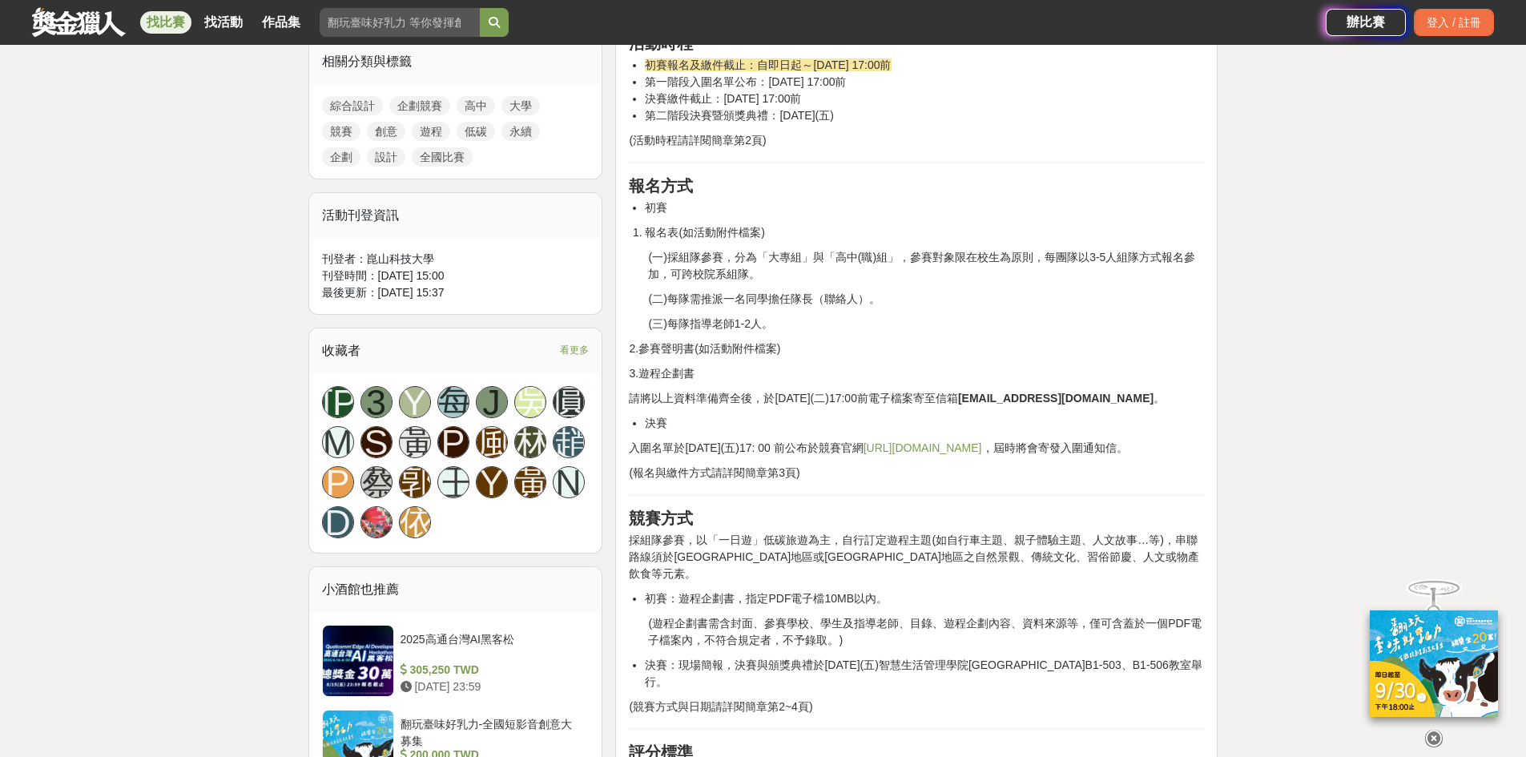
scroll to position [721, 0]
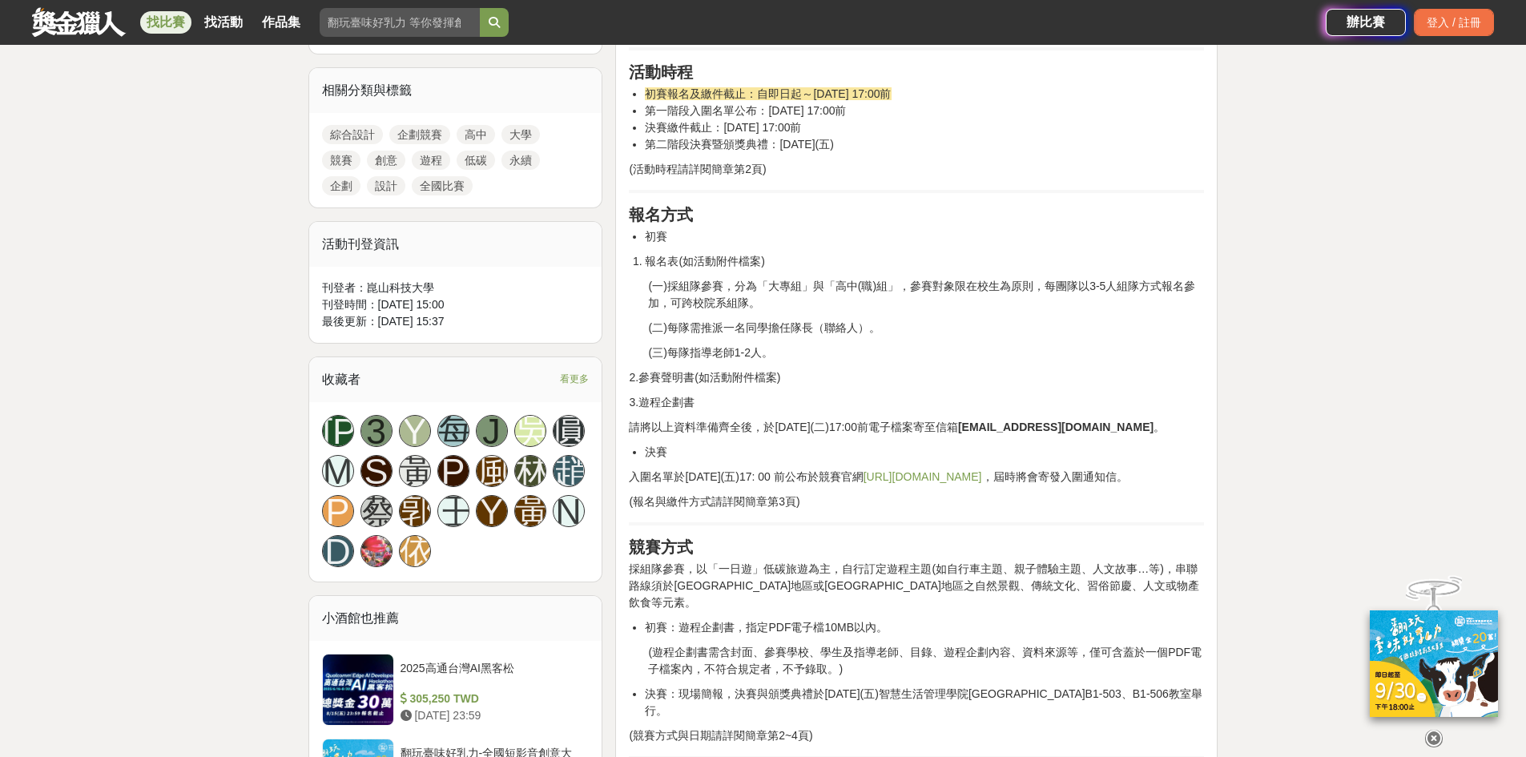
click at [970, 473] on link "https://web.ksu.edu.tw/DTCH000/bulletin/" at bounding box center [923, 476] width 119 height 13
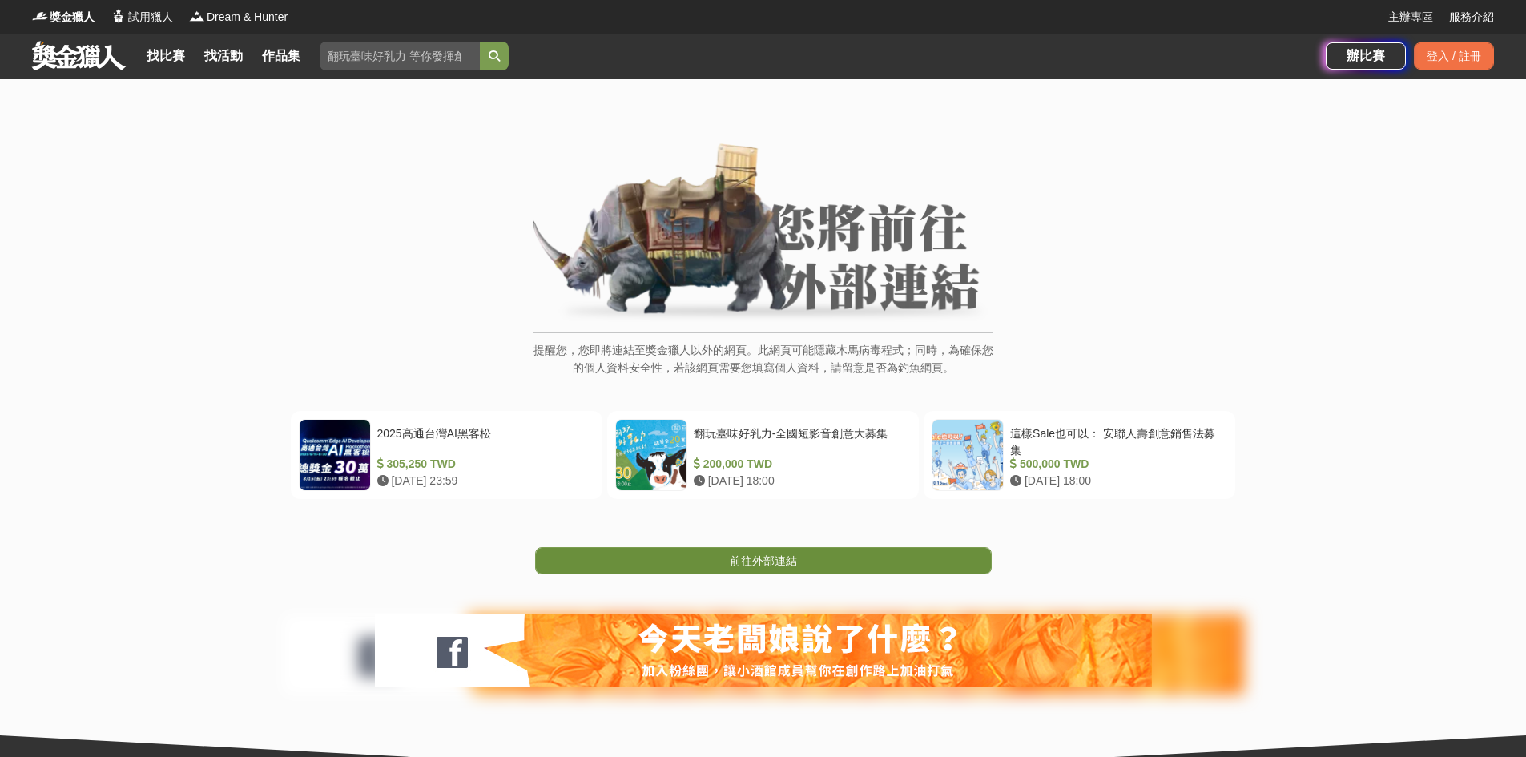
click at [818, 555] on link "前往外部連結" at bounding box center [763, 560] width 457 height 27
